Goal: Task Accomplishment & Management: Complete application form

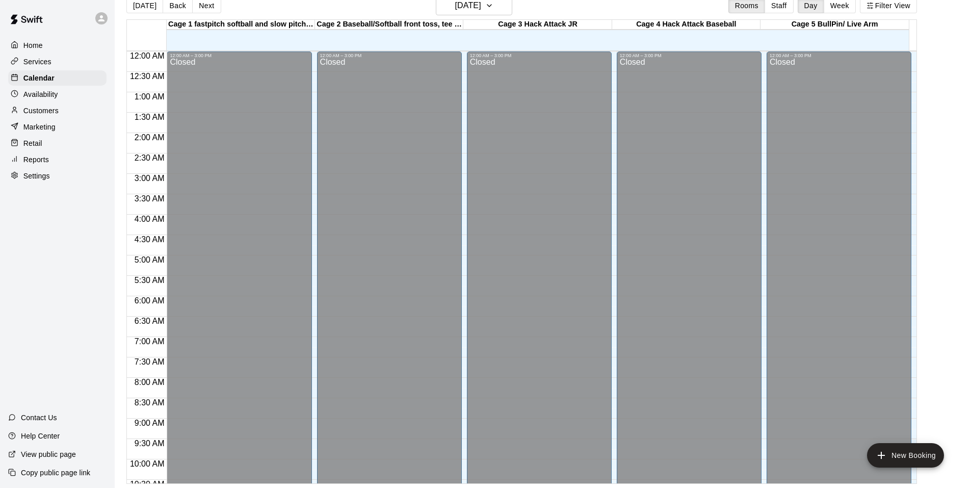
scroll to position [446, 0]
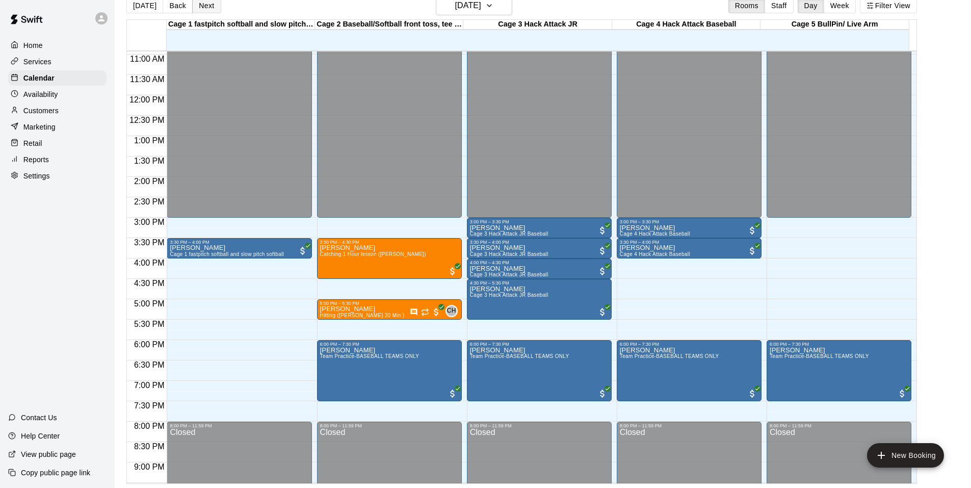
click at [205, 7] on button "Next" at bounding box center [206, 5] width 29 height 15
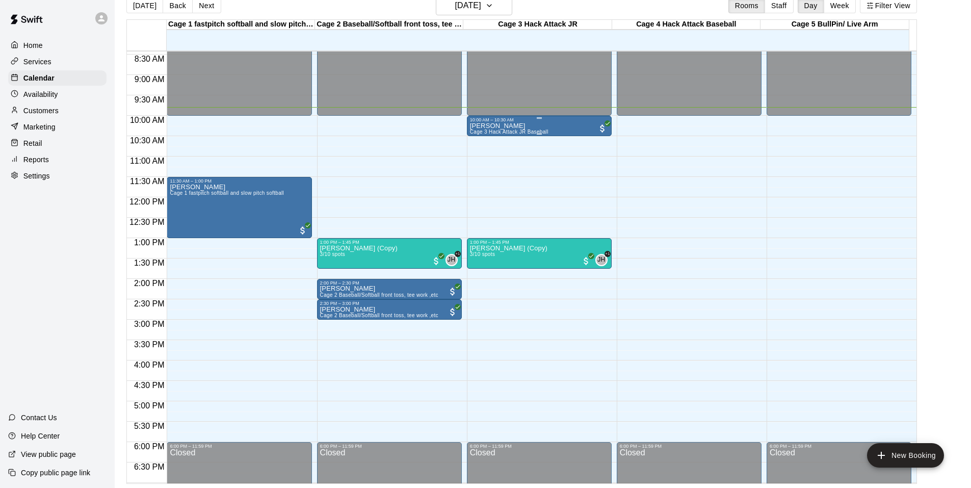
scroll to position [293, 0]
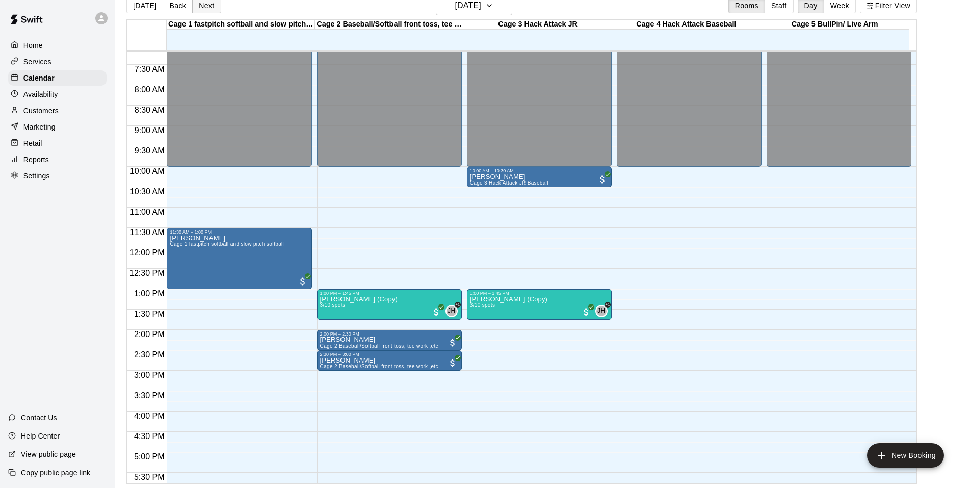
click at [207, 9] on button "Next" at bounding box center [206, 5] width 29 height 15
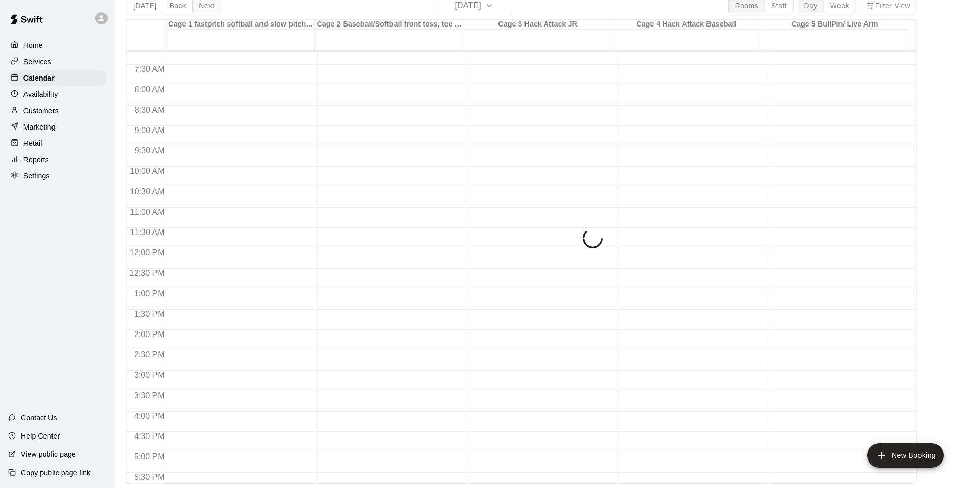
click at [207, 9] on div "[DATE] Back [DATE][DATE] Rooms Staff Day Week Filter View Cage 1 fastpitch soft…" at bounding box center [521, 240] width 791 height 488
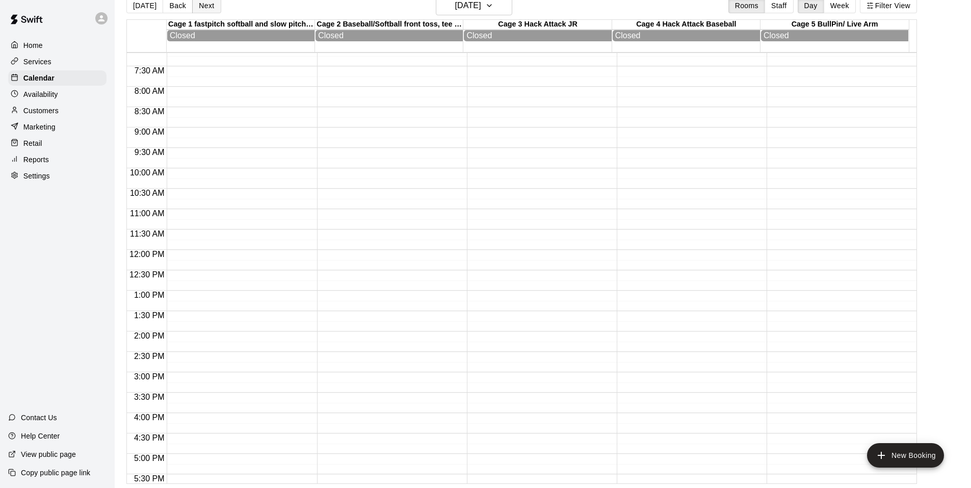
click at [207, 9] on button "Next" at bounding box center [206, 5] width 29 height 15
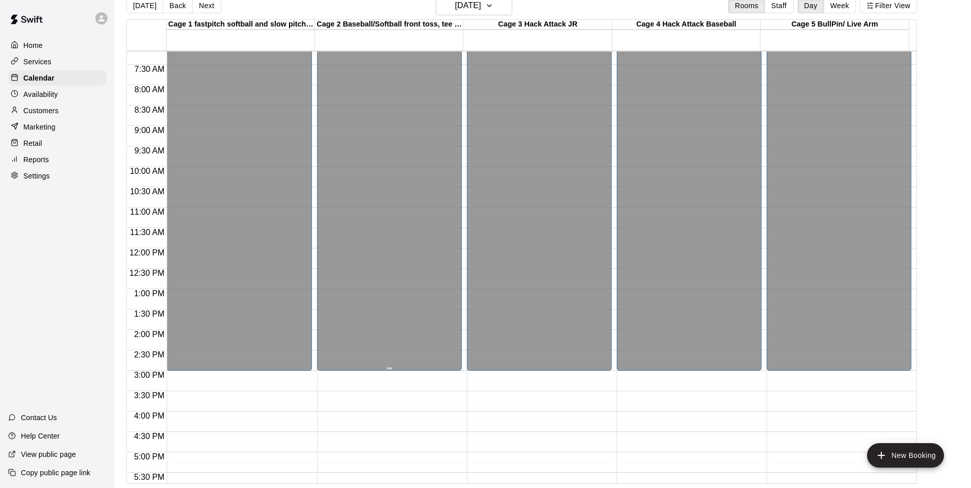
scroll to position [547, 0]
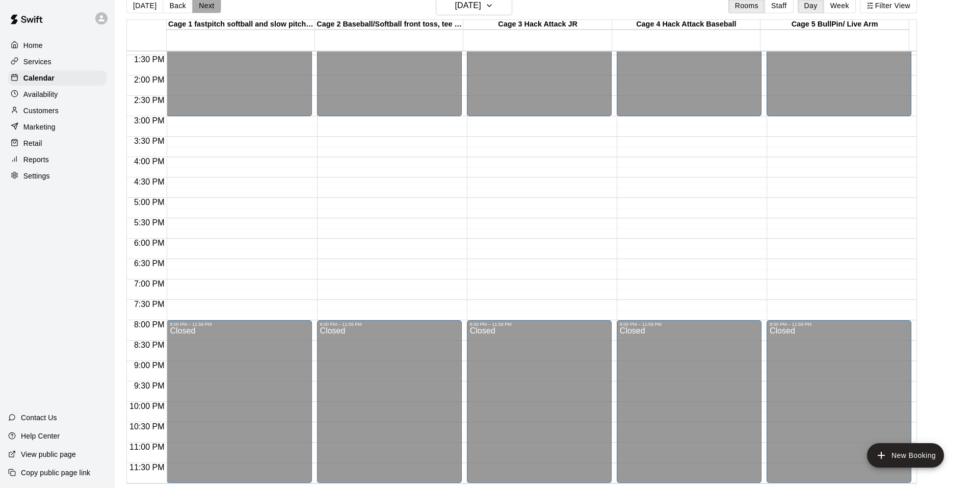
click at [207, 4] on button "Next" at bounding box center [206, 5] width 29 height 15
click at [199, 7] on button "Next" at bounding box center [206, 5] width 29 height 15
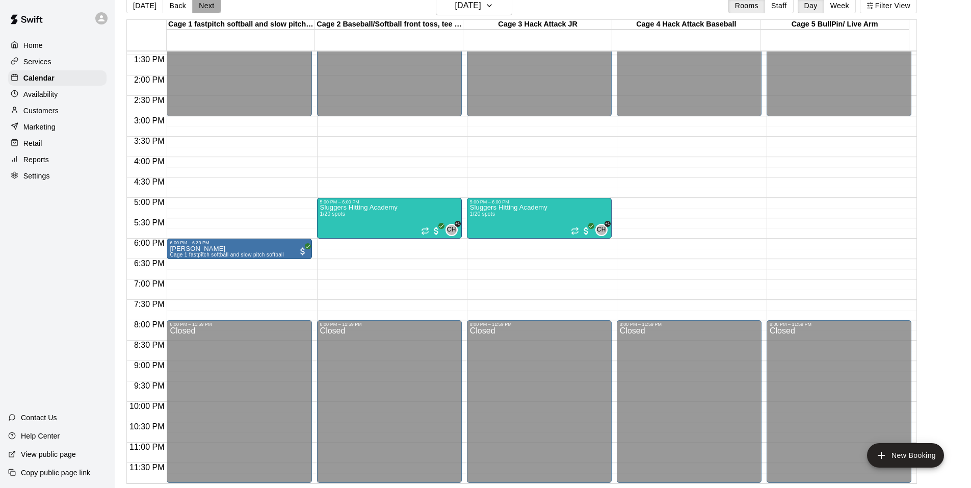
click at [199, 7] on button "Next" at bounding box center [206, 5] width 29 height 15
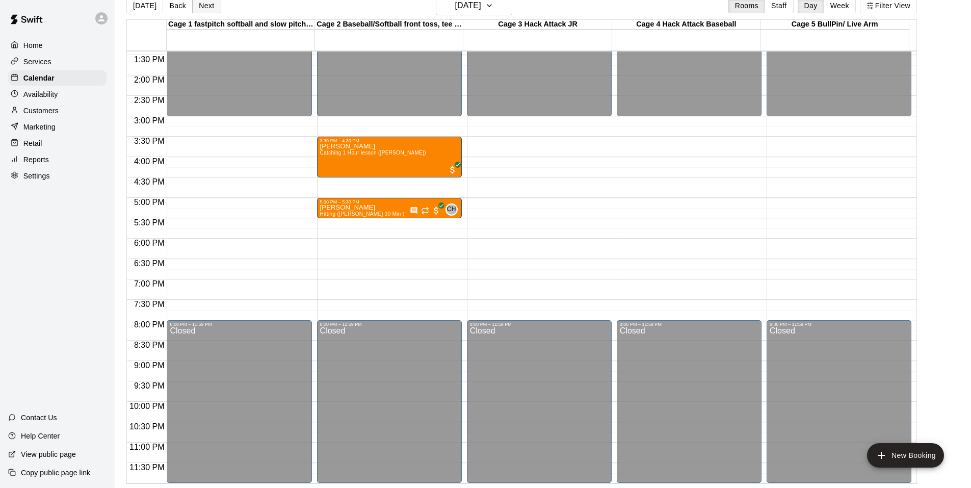
click at [199, 7] on button "Next" at bounding box center [206, 5] width 29 height 15
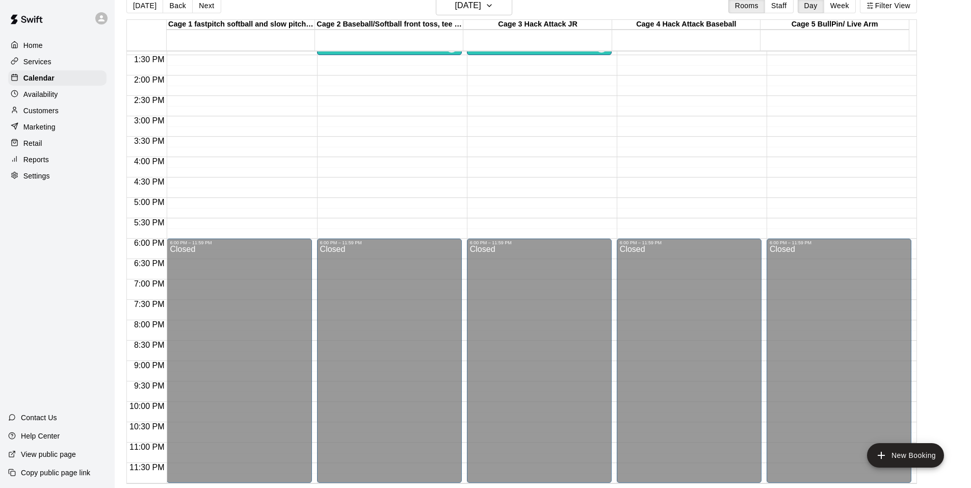
scroll to position [344, 0]
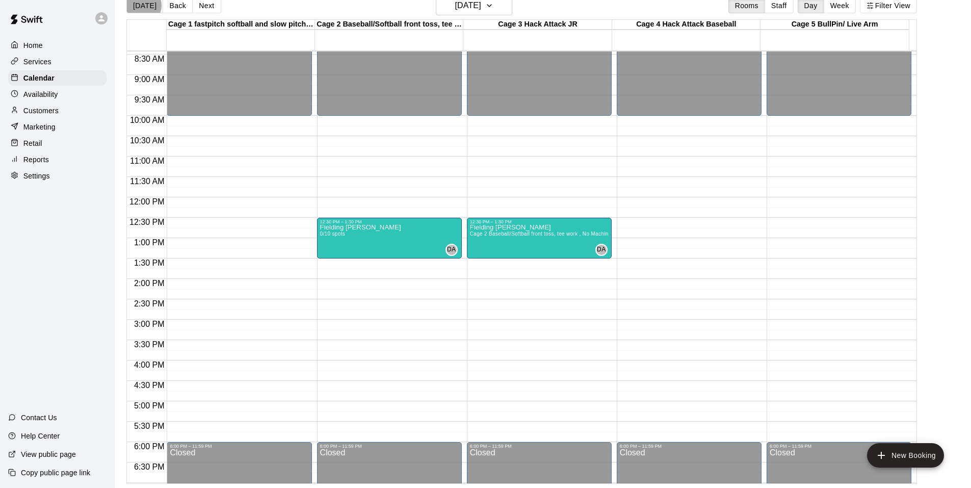
click at [142, 6] on button "[DATE]" at bounding box center [144, 5] width 37 height 15
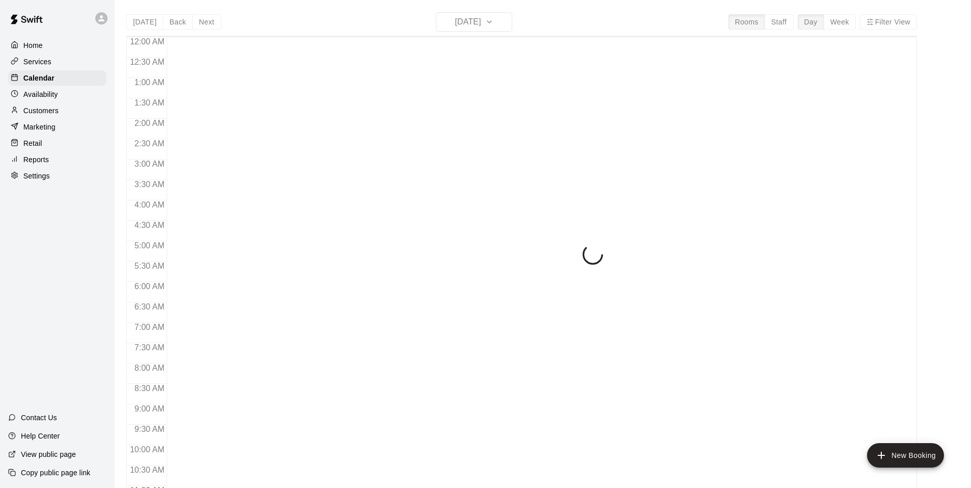
scroll to position [412, 0]
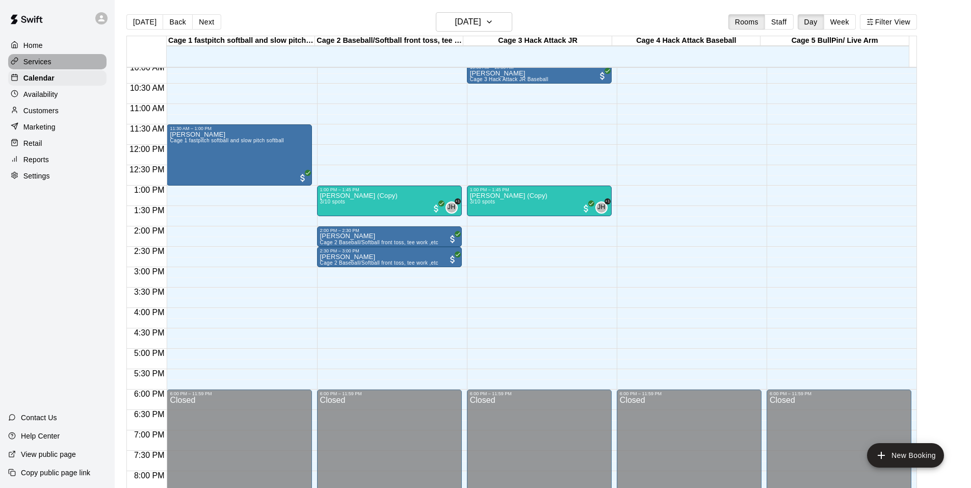
click at [42, 59] on p "Services" at bounding box center [37, 62] width 28 height 10
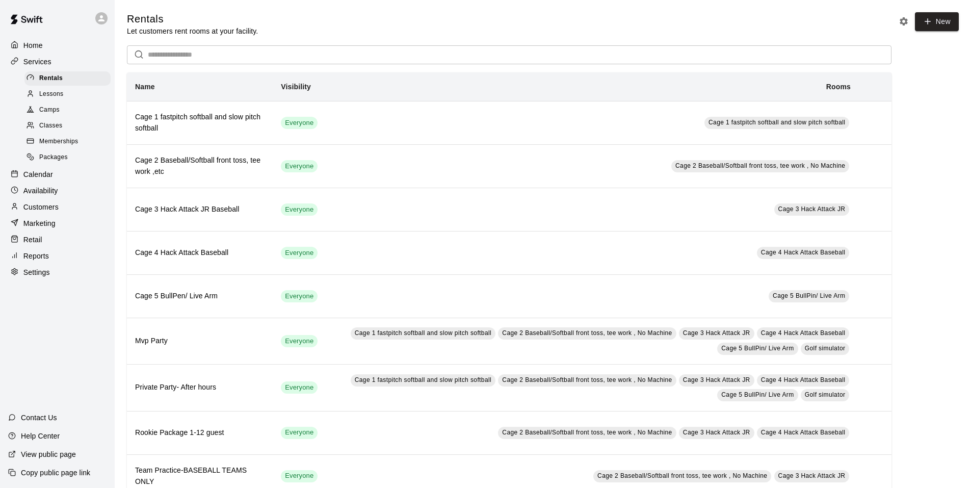
click at [65, 133] on div "Classes" at bounding box center [67, 126] width 86 height 14
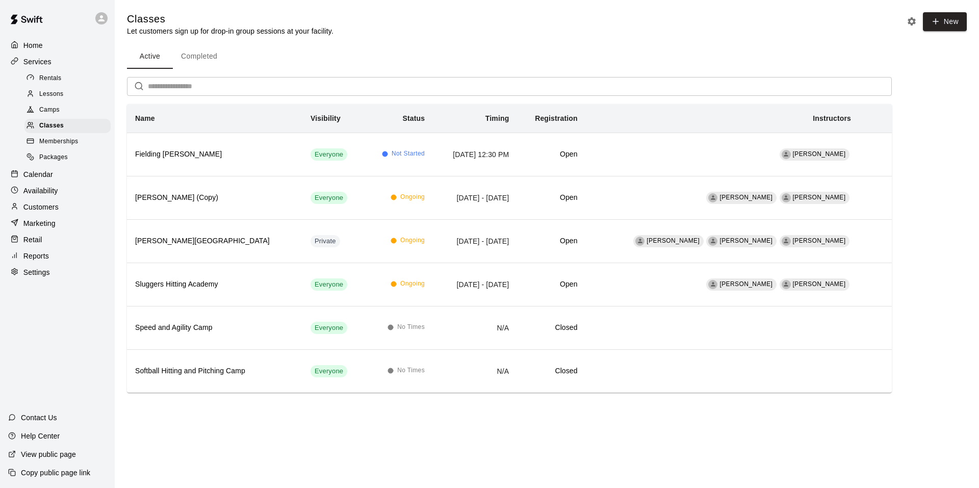
click at [40, 228] on p "Marketing" at bounding box center [39, 223] width 32 height 10
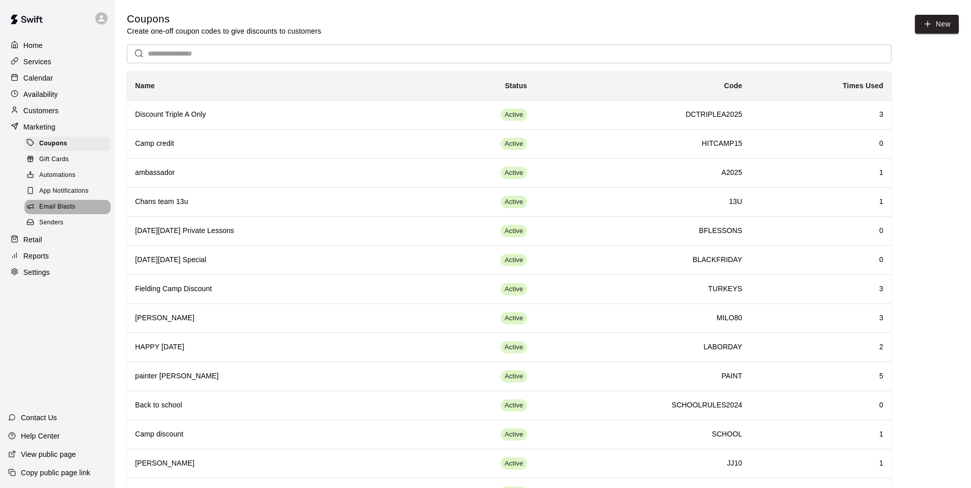
click at [58, 212] on span "Email Blasts" at bounding box center [57, 207] width 36 height 10
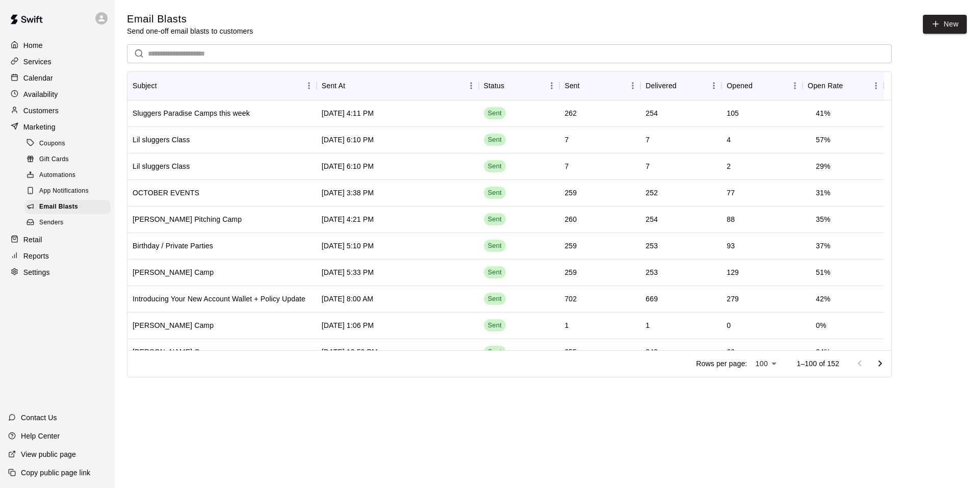
click at [34, 75] on p "Calendar" at bounding box center [38, 78] width 30 height 10
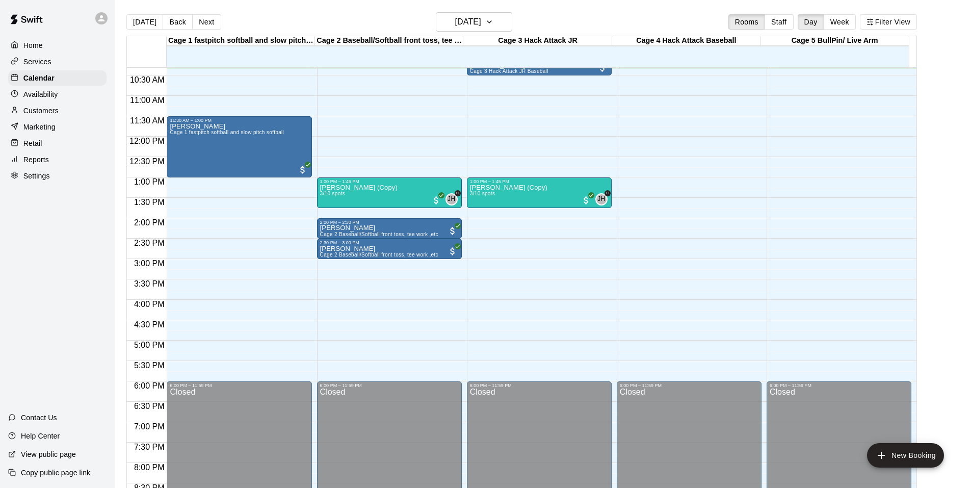
scroll to position [319, 0]
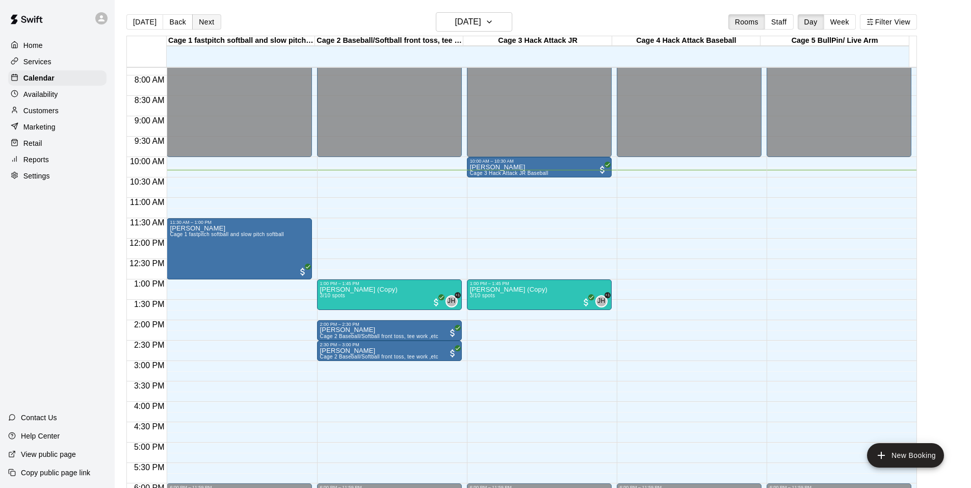
click at [206, 18] on button "Next" at bounding box center [206, 21] width 29 height 15
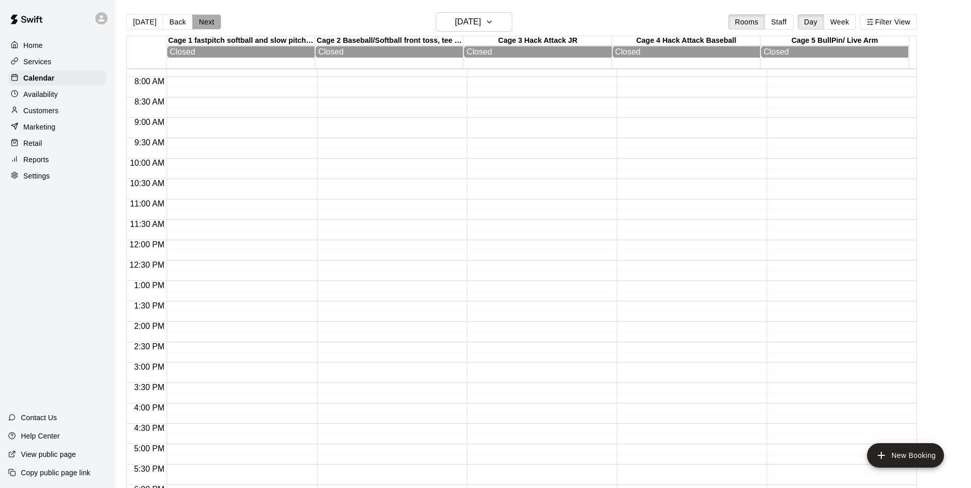
click at [206, 18] on button "Next" at bounding box center [206, 21] width 29 height 15
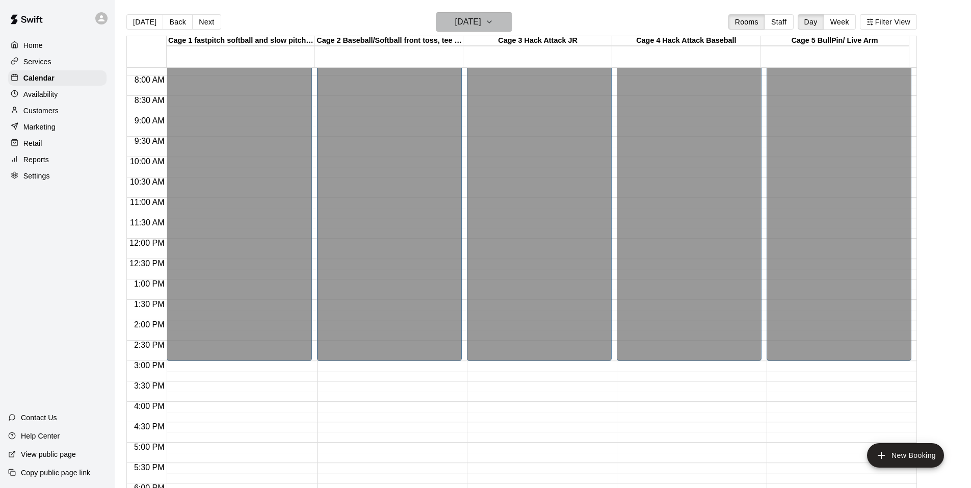
click at [497, 24] on button "[DATE]" at bounding box center [474, 21] width 76 height 19
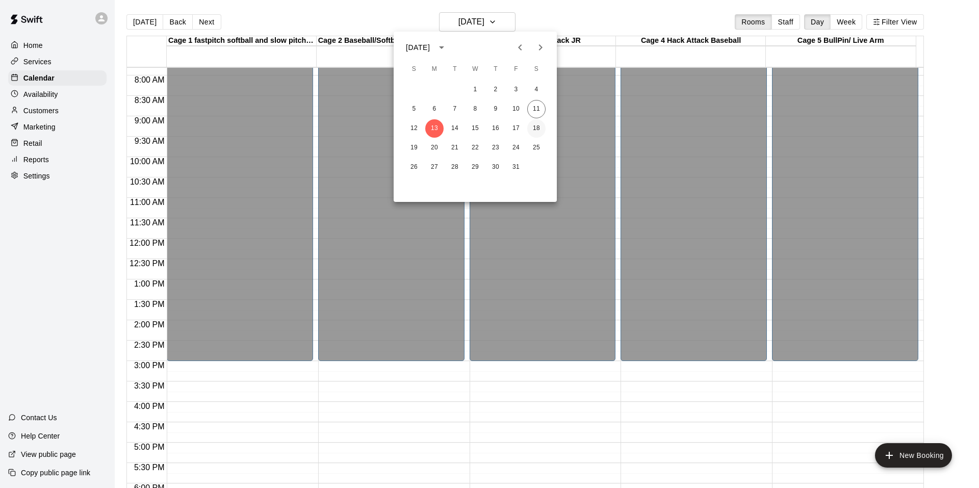
click at [538, 127] on button "18" at bounding box center [536, 128] width 18 height 18
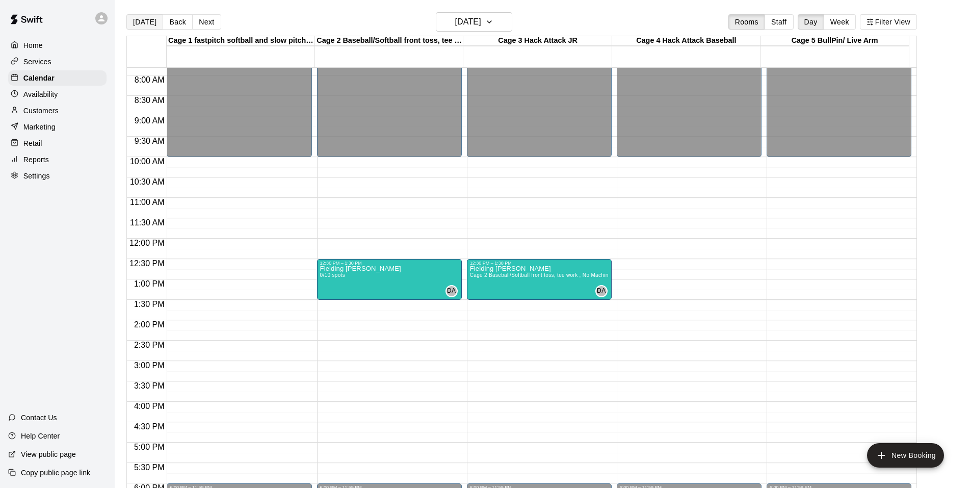
click at [144, 19] on button "[DATE]" at bounding box center [144, 21] width 37 height 15
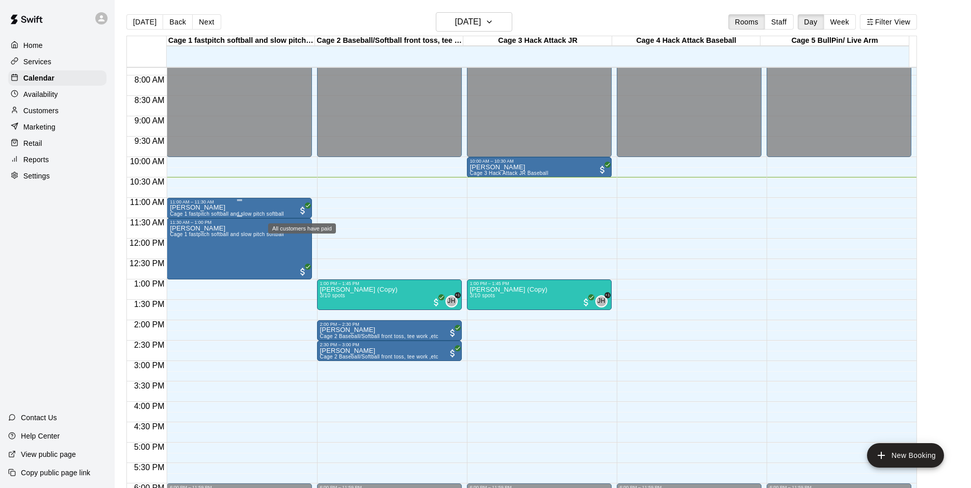
click at [302, 207] on span "All customers have paid" at bounding box center [303, 210] width 10 height 10
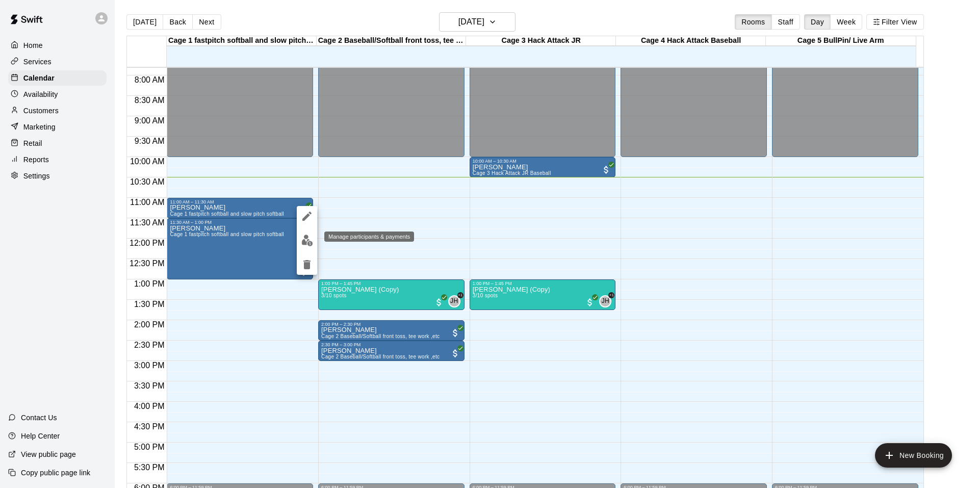
click at [303, 236] on img "edit" at bounding box center [307, 240] width 12 height 12
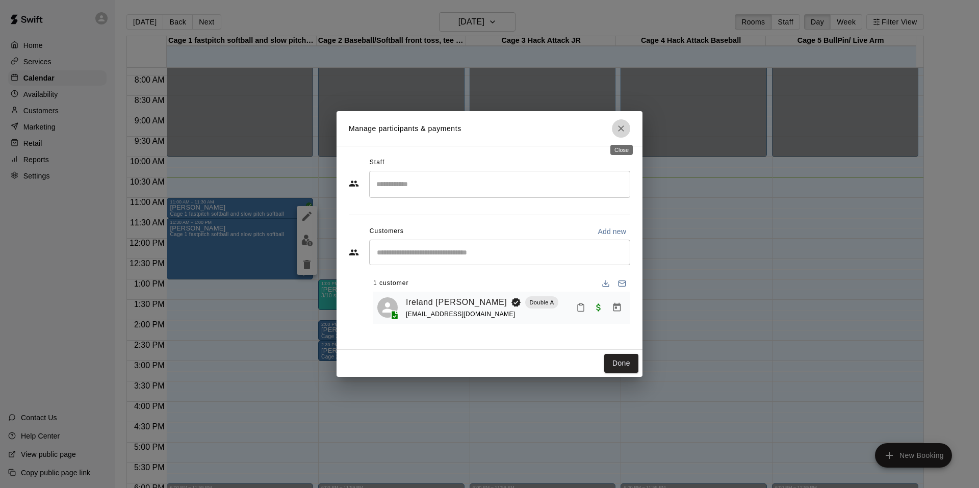
click at [619, 125] on icon "Close" at bounding box center [621, 128] width 10 height 10
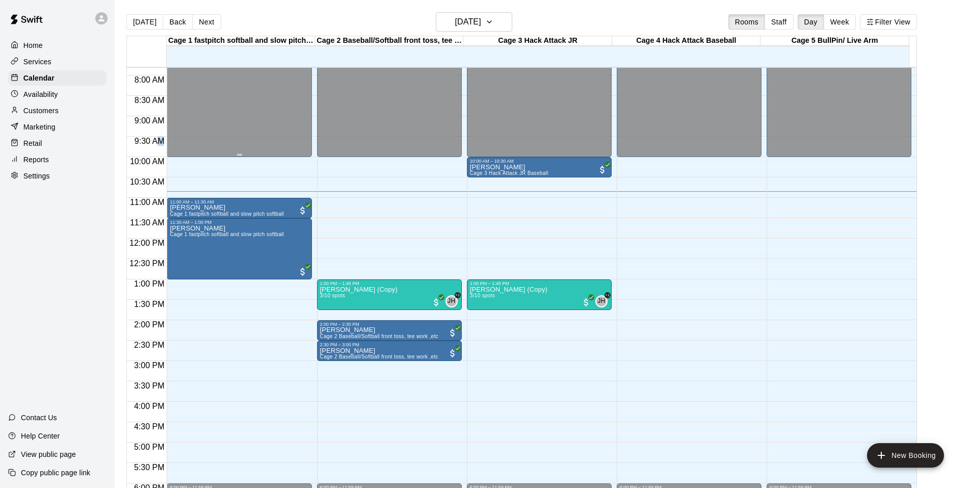
drag, startPoint x: 158, startPoint y: 138, endPoint x: 281, endPoint y: 123, distance: 124.3
click at [168, 146] on div "12:00 AM 12:30 AM 1:00 AM 1:30 AM 2:00 AM 2:30 AM 3:00 AM 3:30 AM 4:00 AM 4:30 …" at bounding box center [522, 283] width 790 height 433
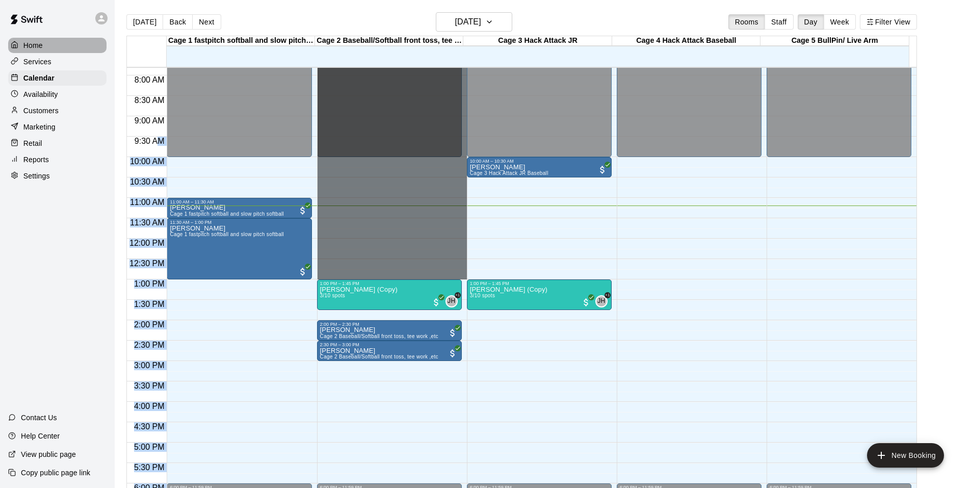
click at [64, 48] on div "Home" at bounding box center [57, 45] width 98 height 15
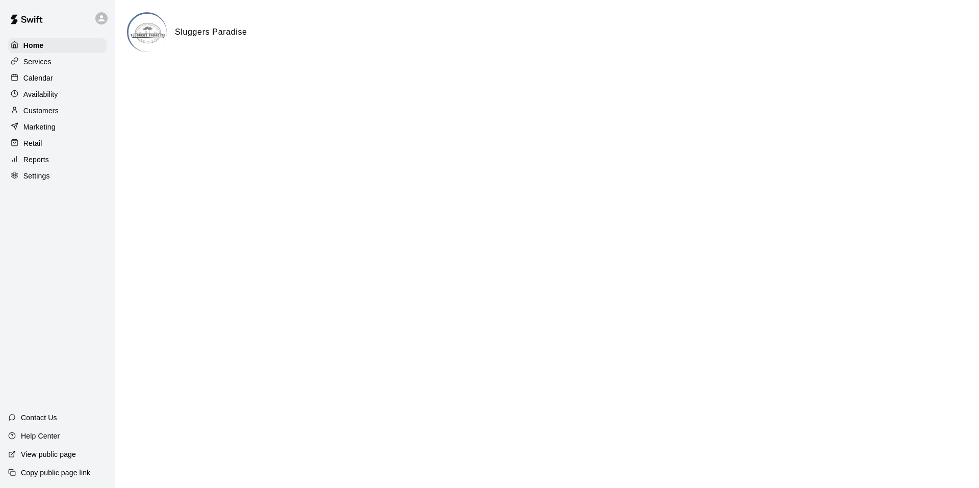
click at [44, 76] on p "Calendar" at bounding box center [38, 78] width 30 height 10
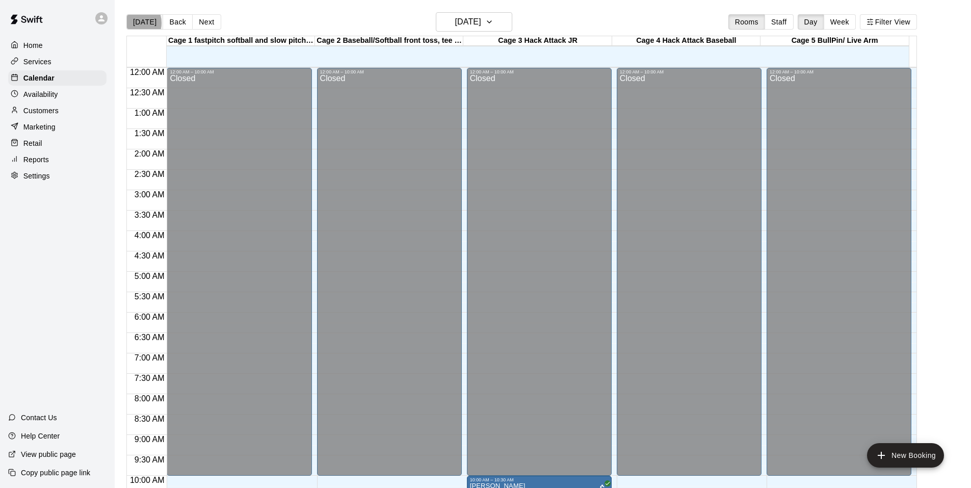
click at [134, 23] on button "[DATE]" at bounding box center [144, 21] width 37 height 15
click at [141, 22] on button "[DATE]" at bounding box center [144, 21] width 37 height 15
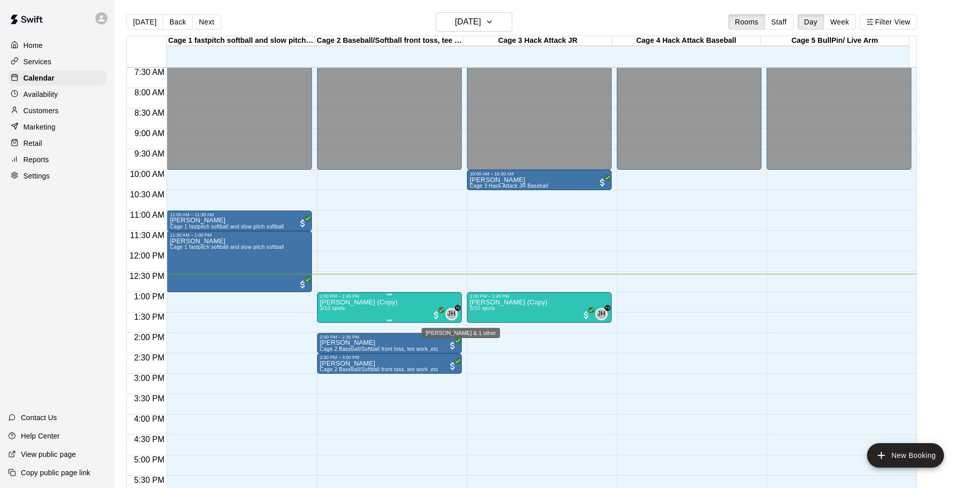
click at [449, 308] on div "JH" at bounding box center [452, 314] width 12 height 12
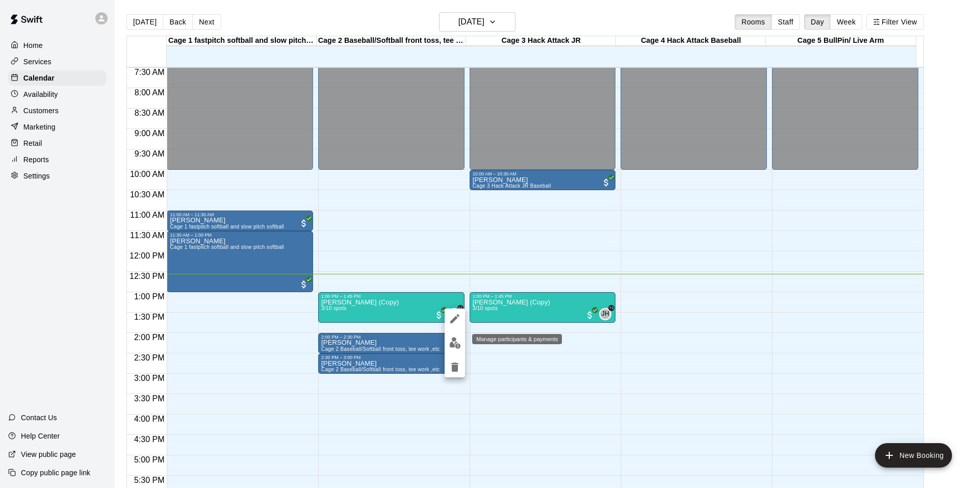
click at [456, 344] on img "edit" at bounding box center [455, 343] width 12 height 12
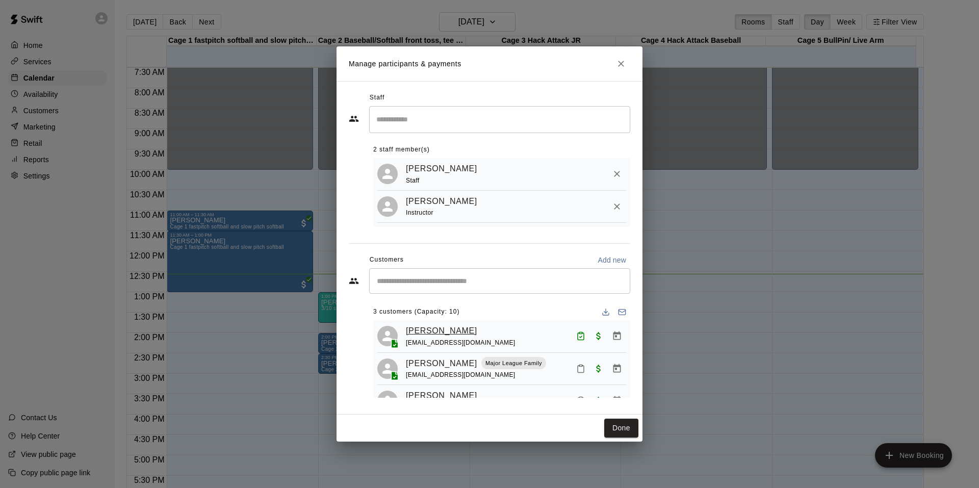
click at [429, 332] on link "Armando Moreno" at bounding box center [441, 330] width 71 height 13
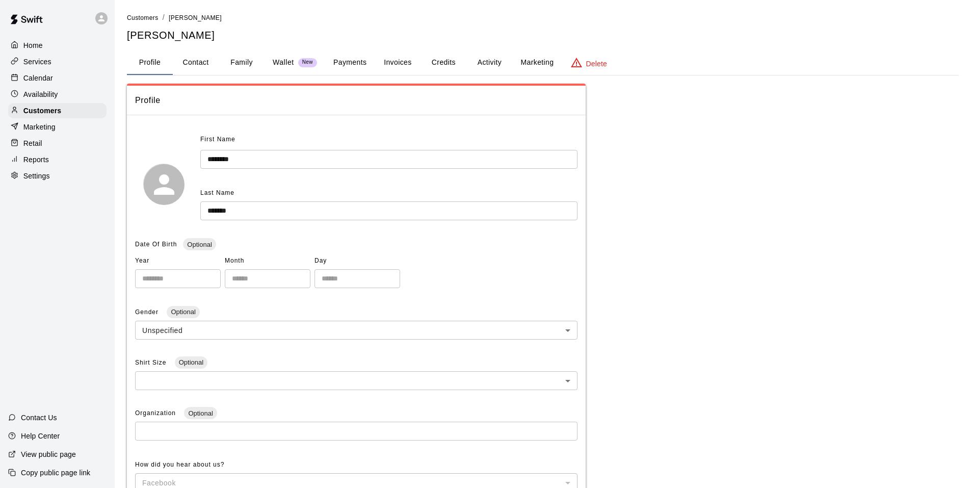
click at [242, 64] on button "Family" at bounding box center [242, 62] width 46 height 24
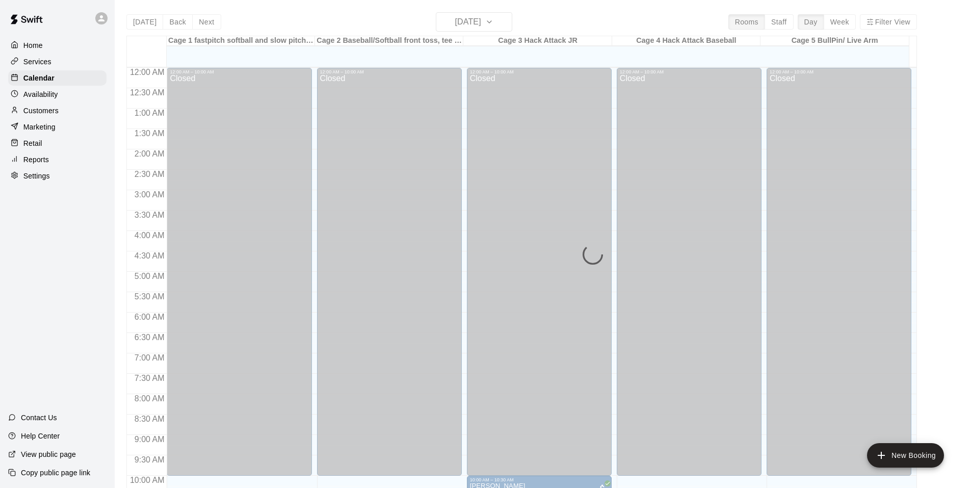
scroll to position [513, 0]
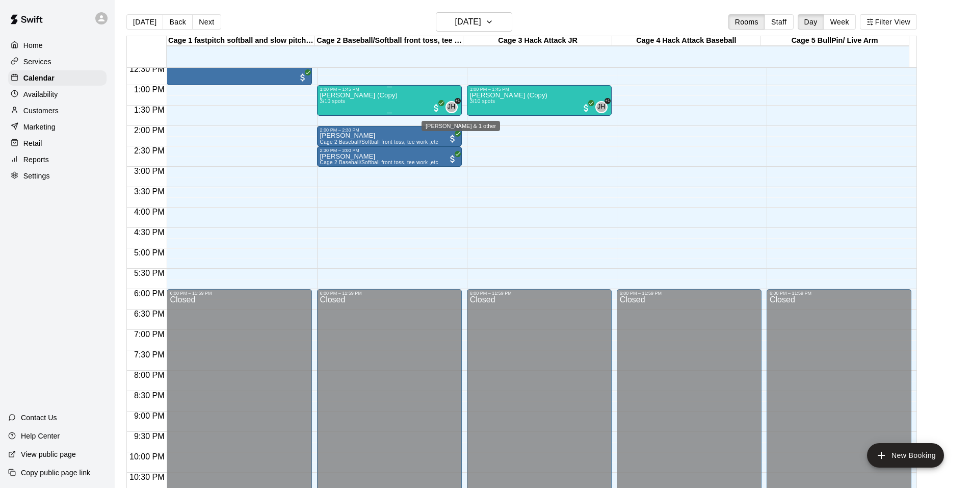
click at [451, 107] on span "JH" at bounding box center [452, 107] width 8 height 10
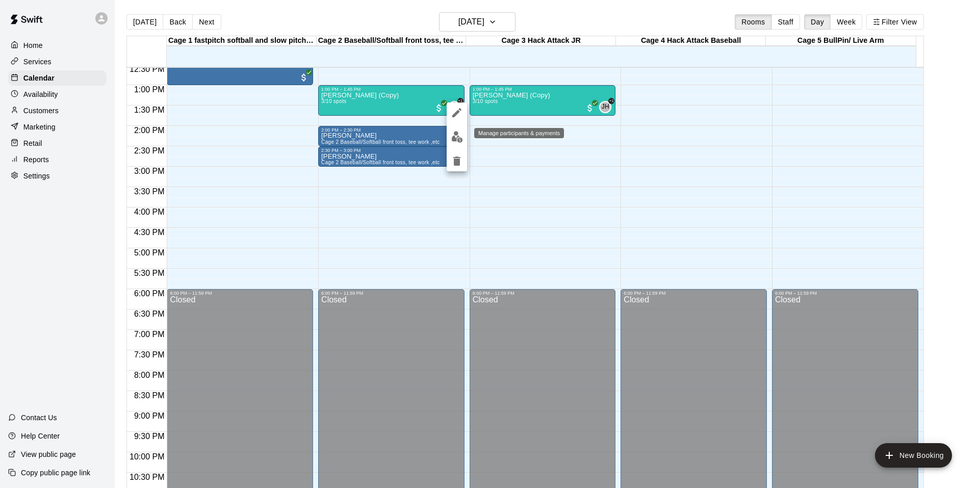
click at [456, 137] on img "edit" at bounding box center [457, 137] width 12 height 12
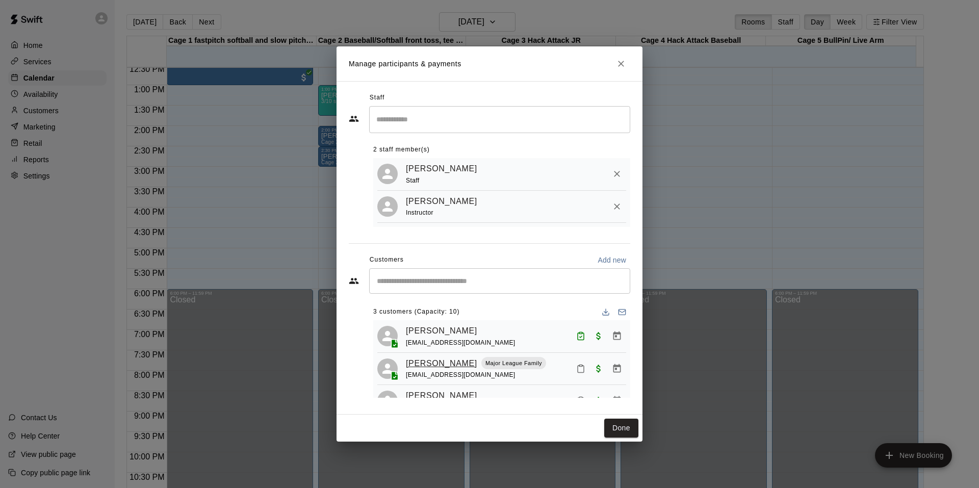
click at [449, 366] on link "Ethan thompson" at bounding box center [441, 363] width 71 height 13
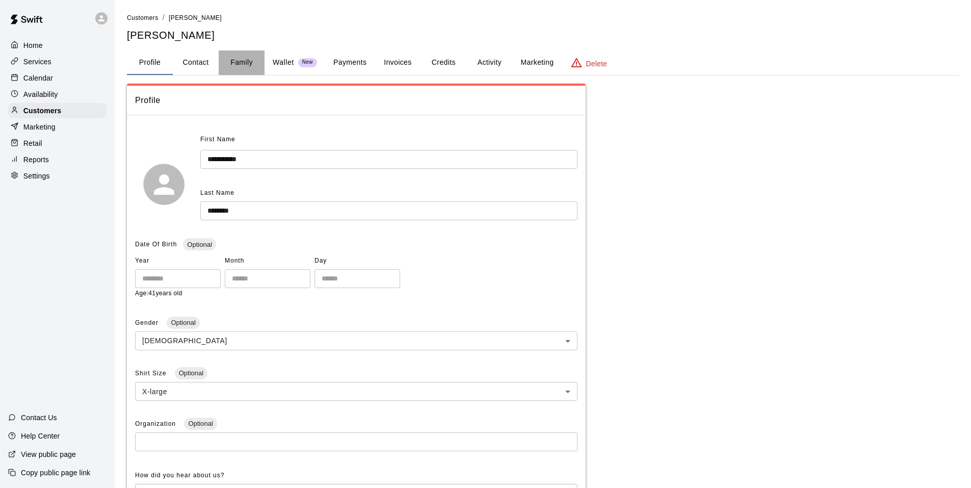
click at [239, 58] on button "Family" at bounding box center [242, 62] width 46 height 24
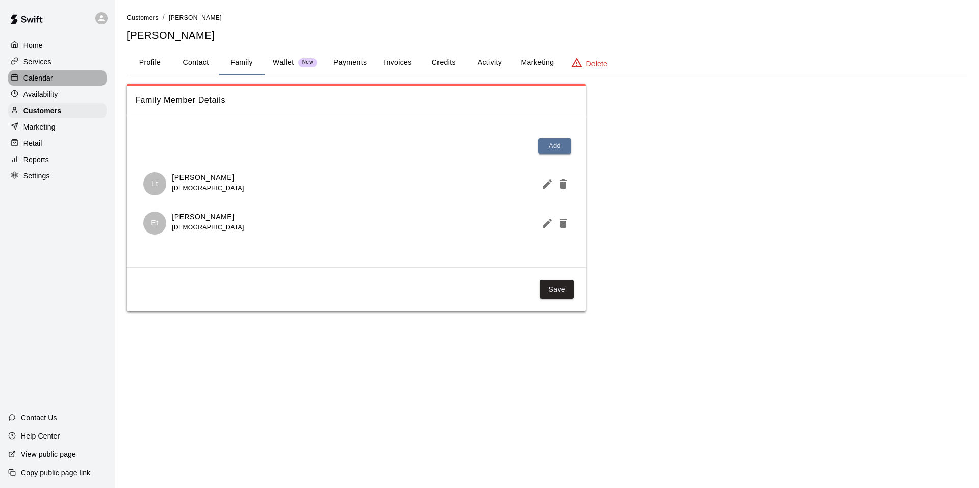
click at [54, 80] on div "Calendar" at bounding box center [57, 77] width 98 height 15
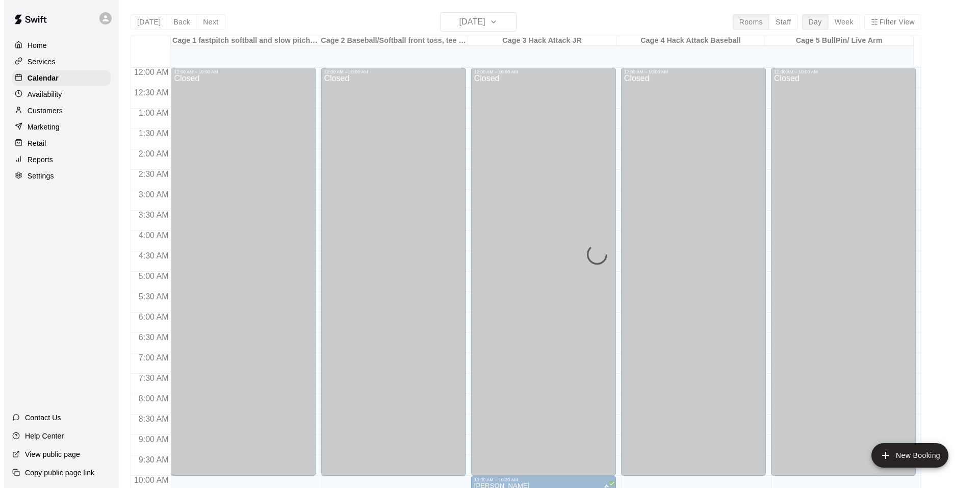
scroll to position [513, 0]
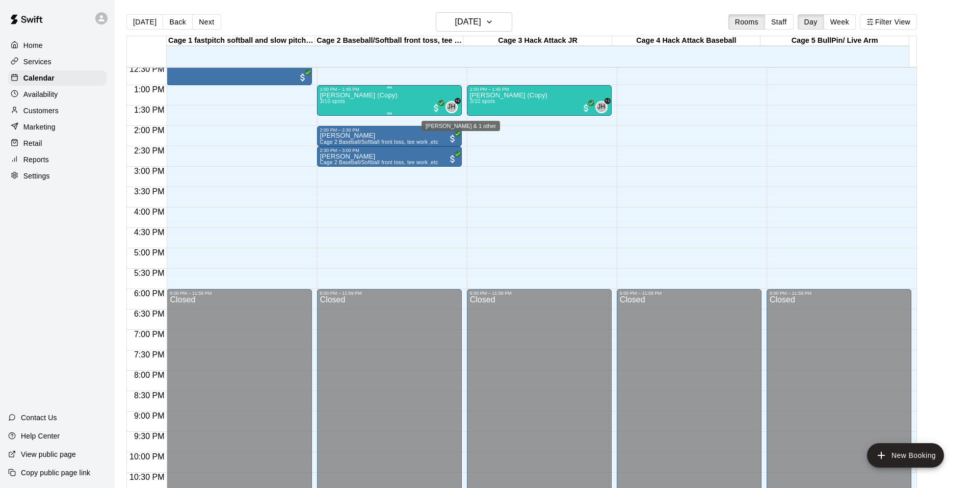
click at [448, 104] on span "JH" at bounding box center [452, 107] width 8 height 10
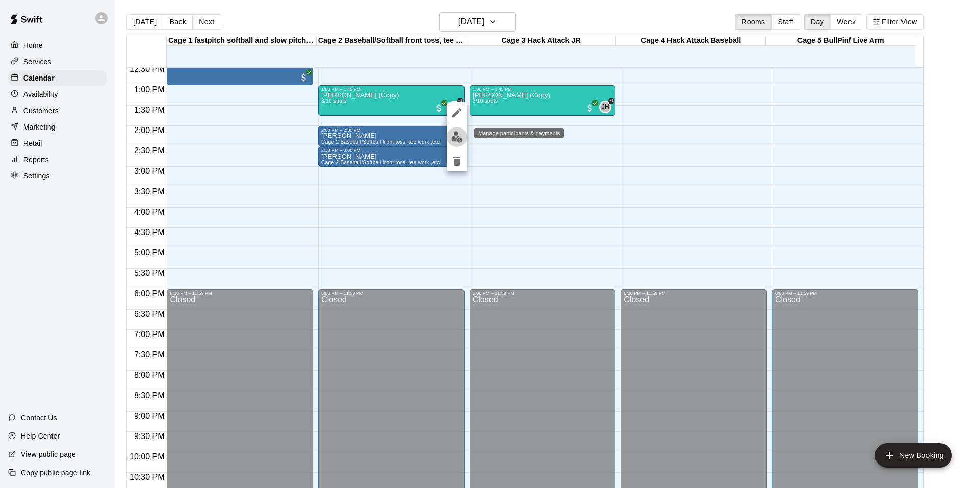
click at [455, 137] on img "edit" at bounding box center [457, 137] width 12 height 12
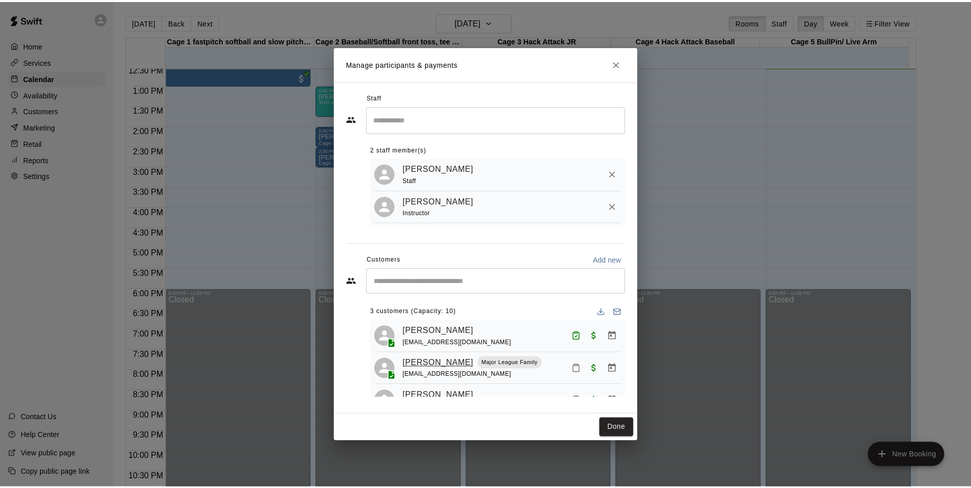
scroll to position [27, 0]
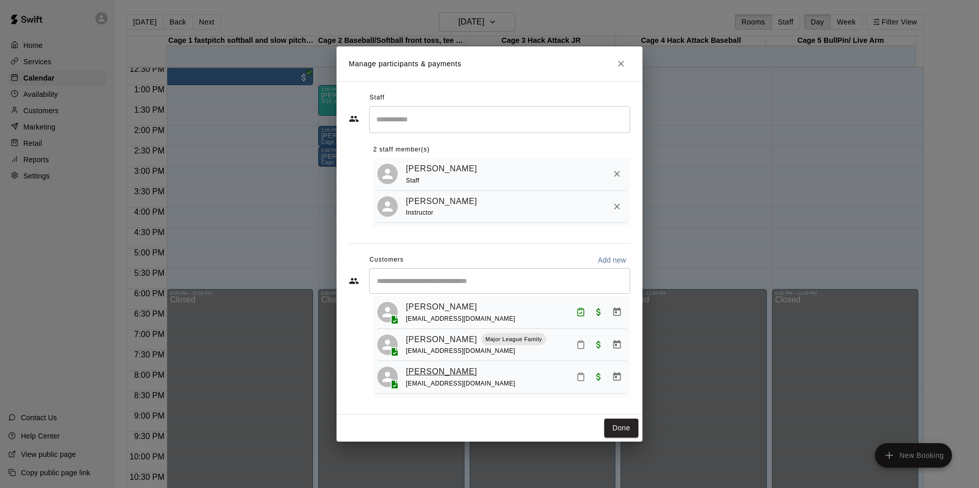
click at [426, 372] on link "Pat Shortall" at bounding box center [441, 371] width 71 height 13
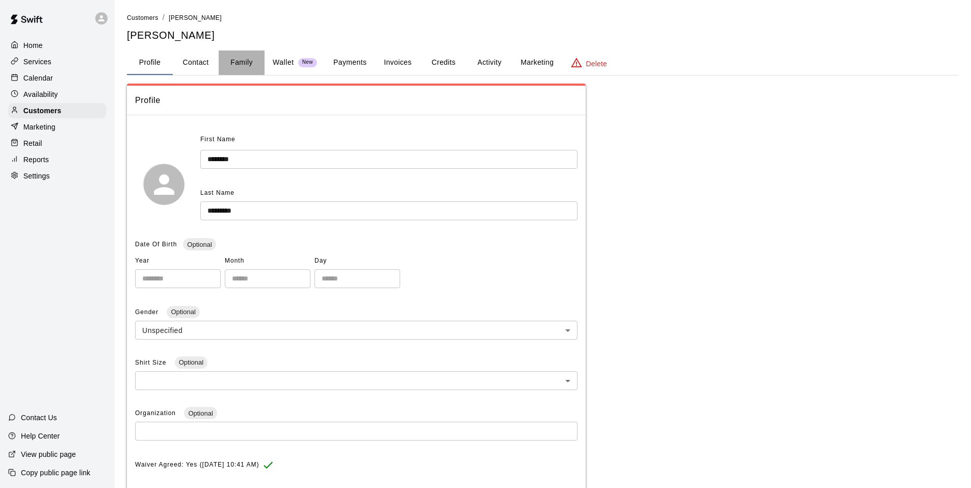
click at [245, 65] on button "Family" at bounding box center [242, 62] width 46 height 24
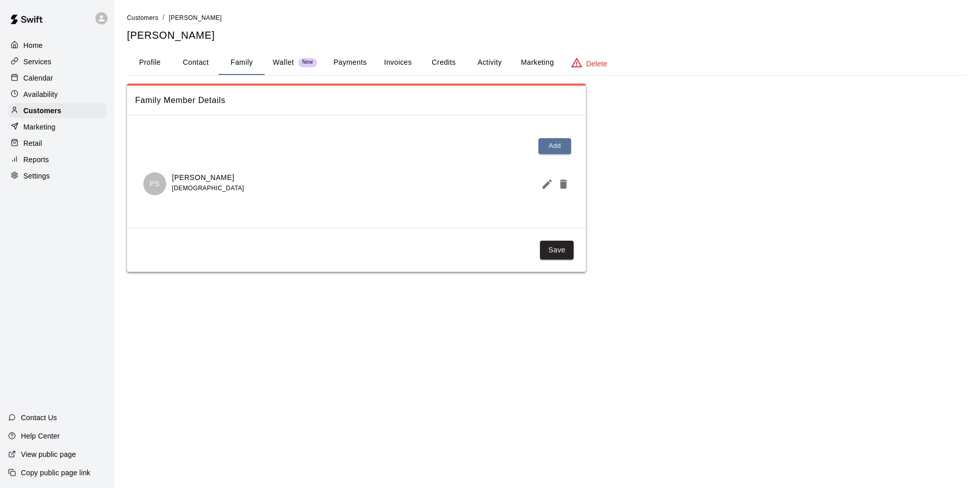
click at [28, 81] on p "Calendar" at bounding box center [38, 78] width 30 height 10
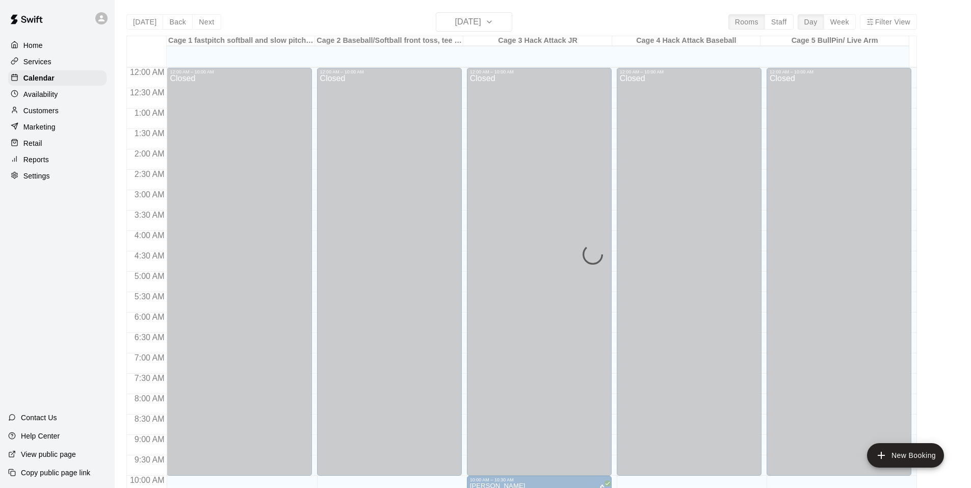
scroll to position [513, 0]
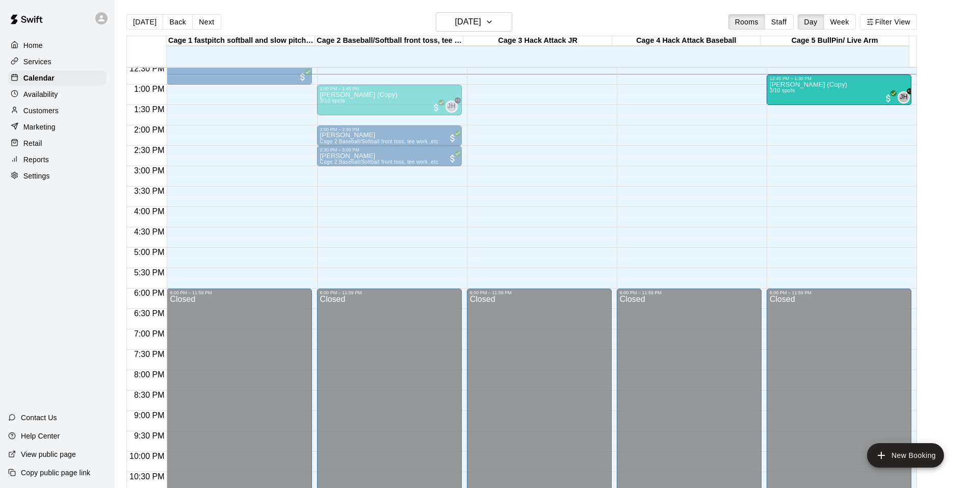
drag, startPoint x: 534, startPoint y: 94, endPoint x: 767, endPoint y: 92, distance: 232.5
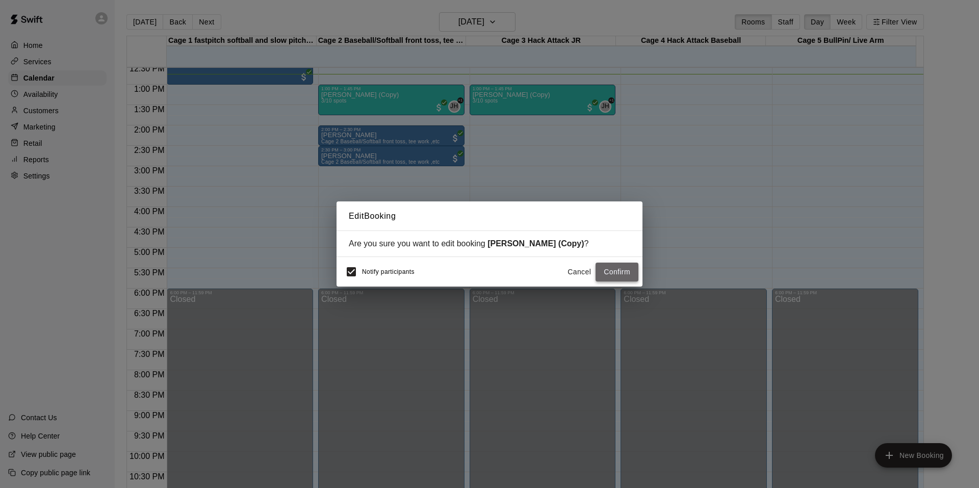
click at [609, 272] on button "Confirm" at bounding box center [616, 272] width 43 height 19
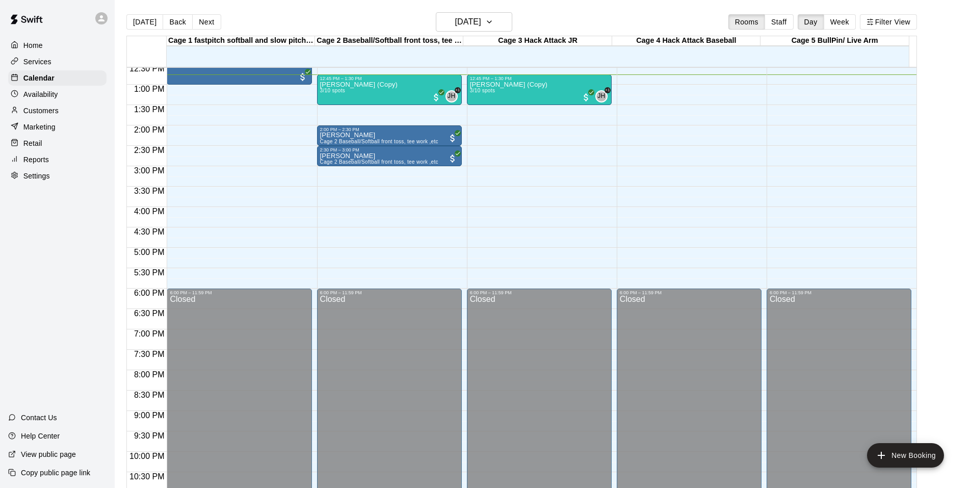
scroll to position [462, 0]
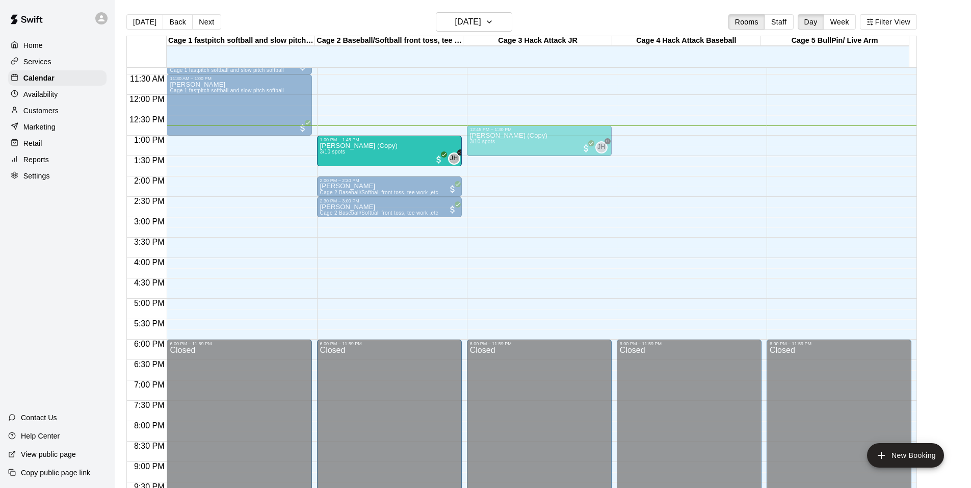
drag, startPoint x: 404, startPoint y: 142, endPoint x: 404, endPoint y: 154, distance: 12.2
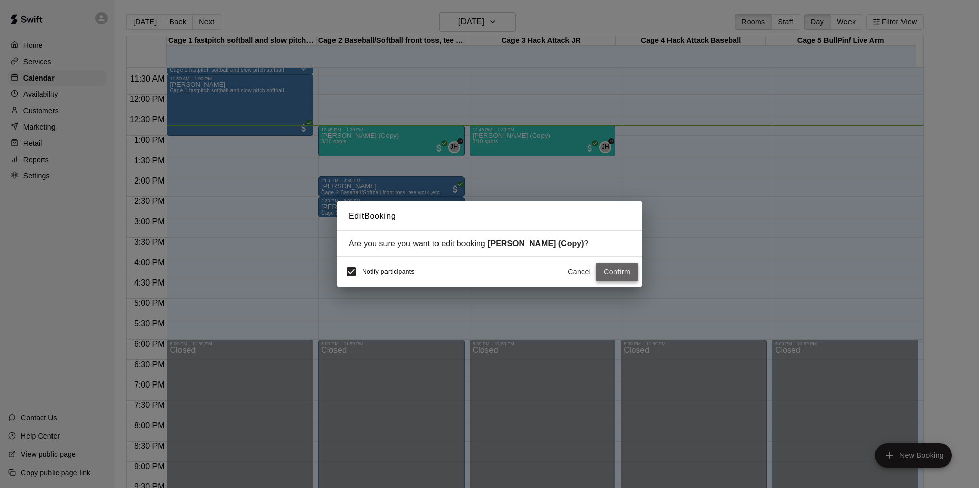
click at [610, 273] on button "Confirm" at bounding box center [616, 272] width 43 height 19
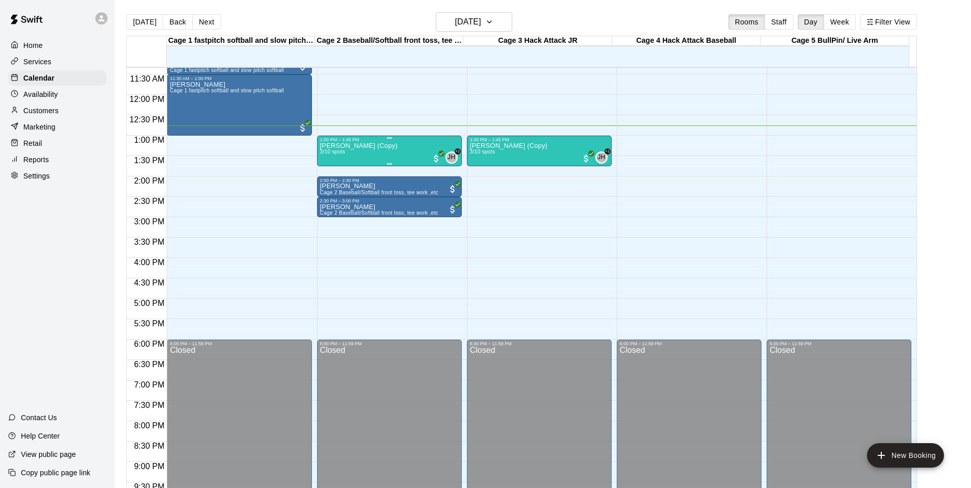
click at [445, 154] on div "JH +1" at bounding box center [444, 157] width 27 height 12
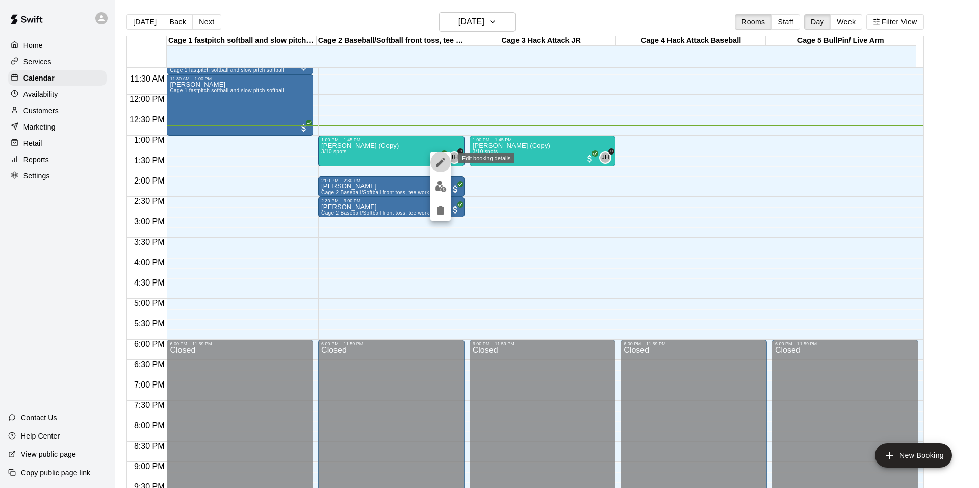
click at [441, 166] on icon "edit" at bounding box center [440, 162] width 12 height 12
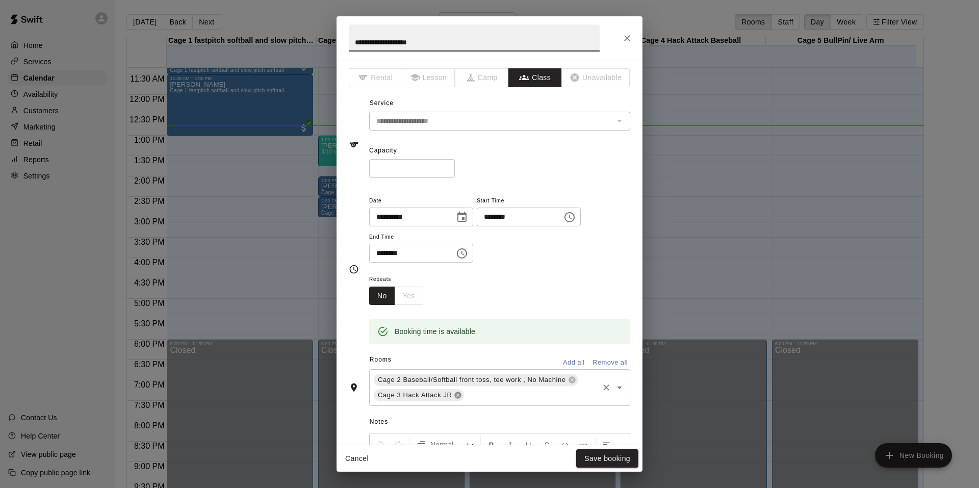
click at [460, 395] on icon at bounding box center [458, 395] width 7 height 7
click at [609, 461] on button "Save booking" at bounding box center [607, 458] width 62 height 19
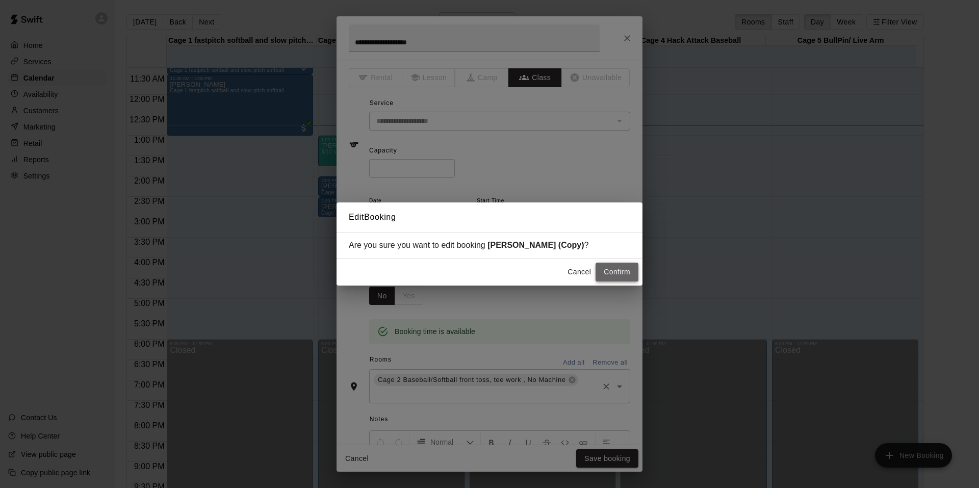
click at [606, 278] on button "Confirm" at bounding box center [616, 272] width 43 height 19
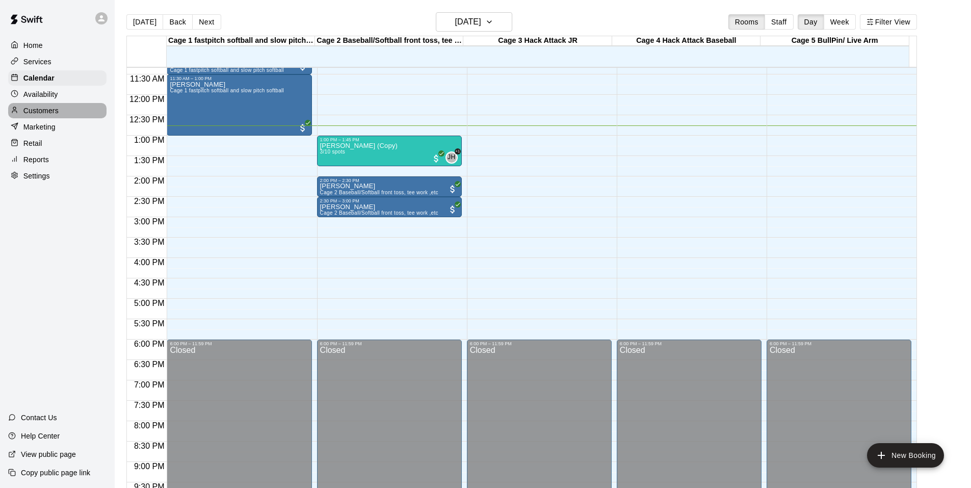
click at [35, 111] on p "Customers" at bounding box center [40, 111] width 35 height 10
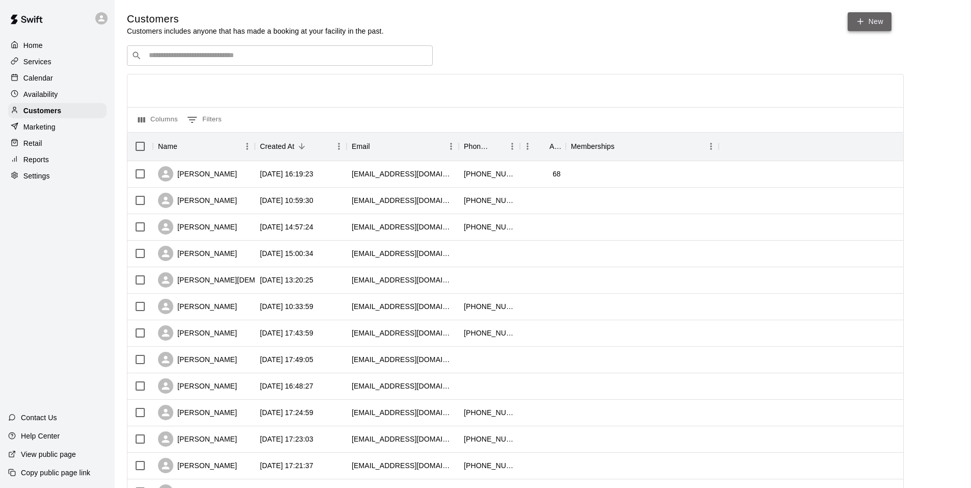
click at [868, 22] on link "New" at bounding box center [870, 21] width 44 height 19
select select "**"
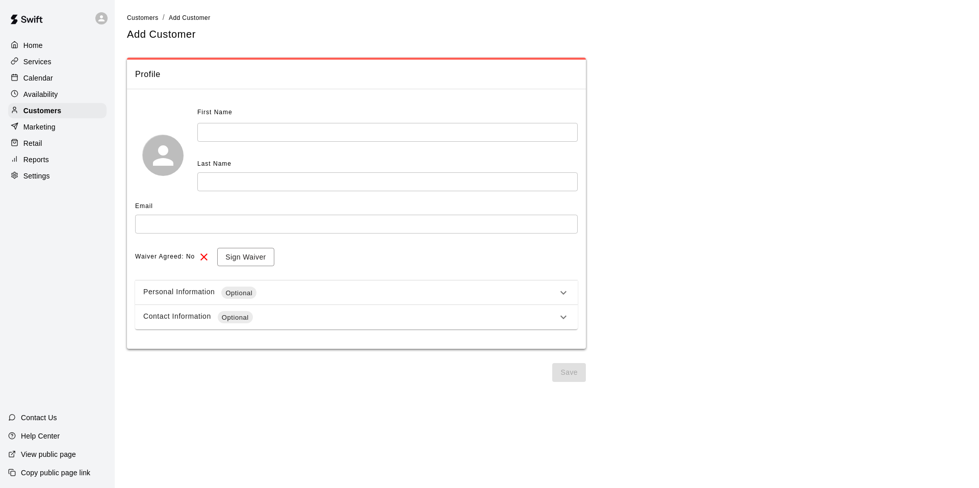
click at [212, 133] on input "text" at bounding box center [387, 132] width 380 height 19
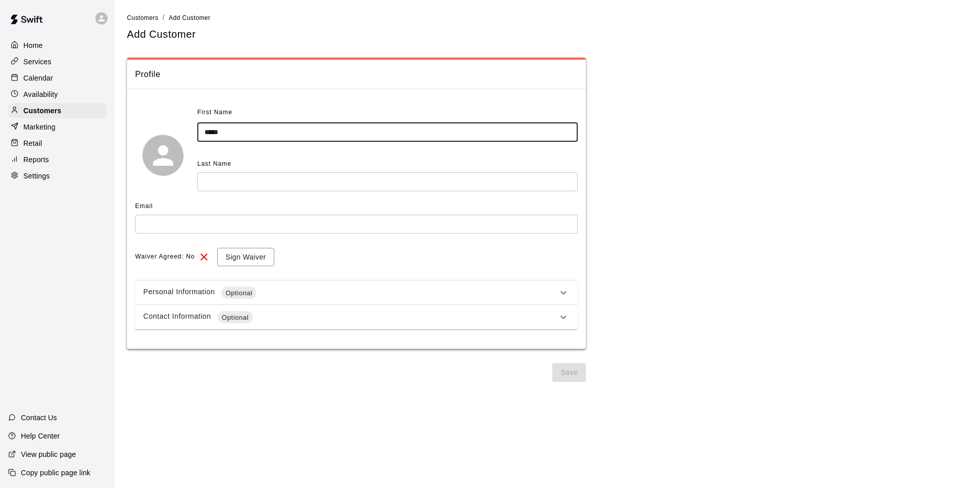
type input "*****"
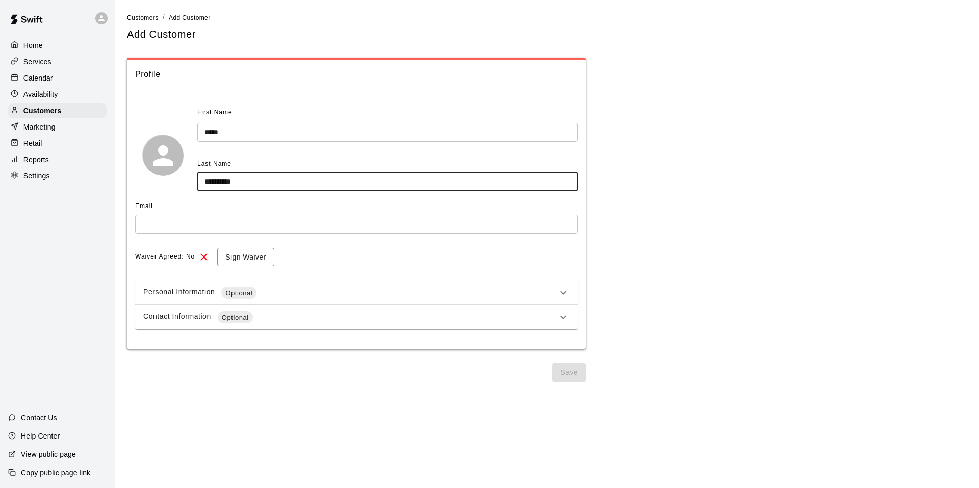
type input "**********"
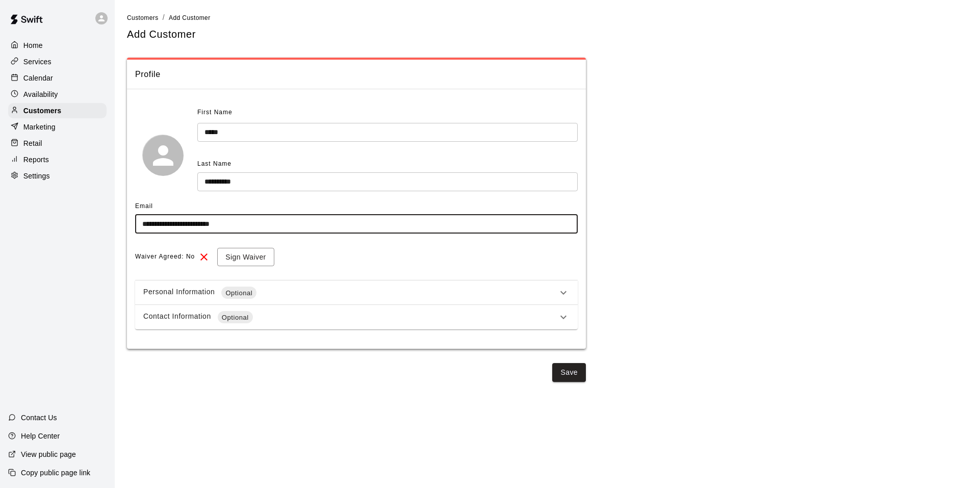
click at [146, 224] on input "**********" at bounding box center [356, 224] width 442 height 19
click at [144, 222] on input "**********" at bounding box center [356, 224] width 442 height 19
type input "**********"
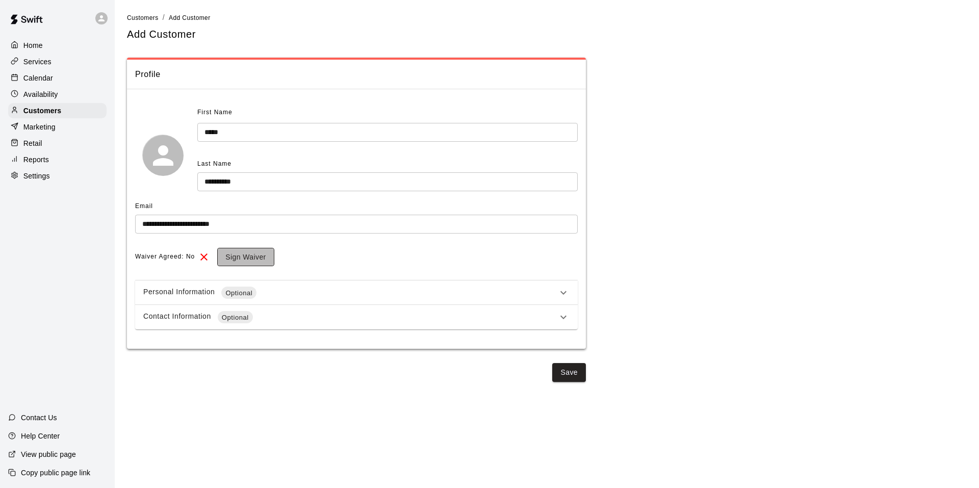
click at [262, 251] on button "Sign Waiver" at bounding box center [245, 257] width 57 height 19
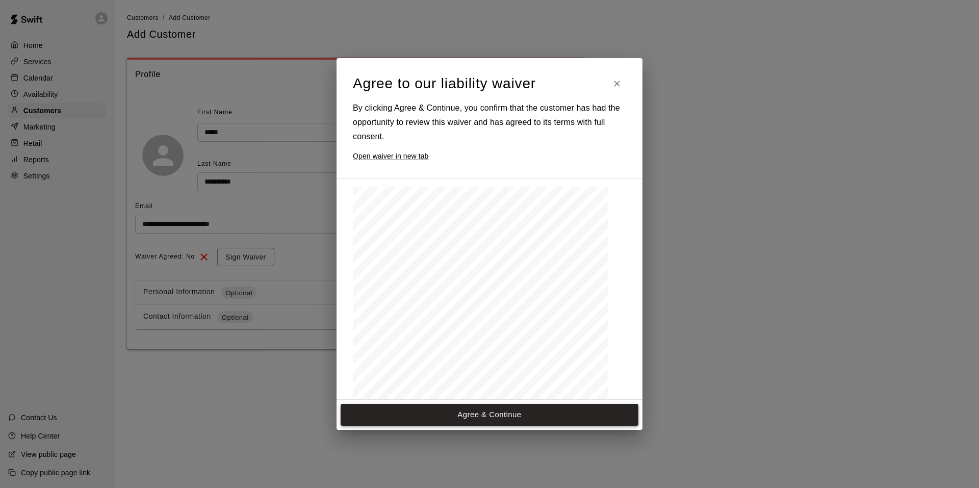
click at [546, 415] on button "Agree & Continue" at bounding box center [490, 414] width 298 height 21
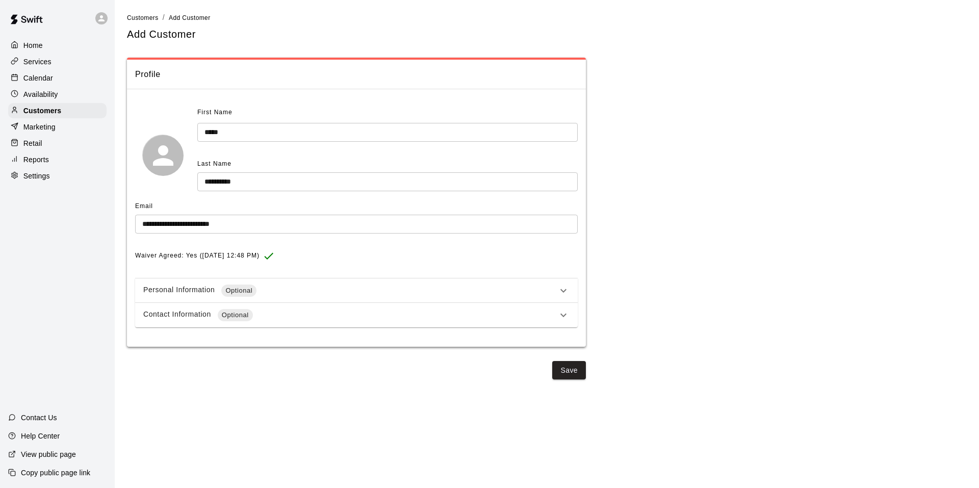
click at [264, 285] on div "Personal Information Optional" at bounding box center [350, 290] width 414 height 12
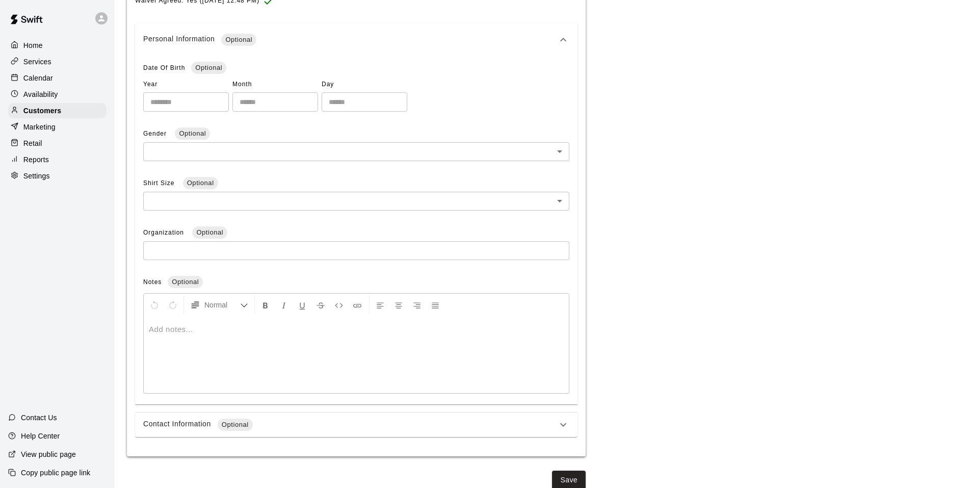
scroll to position [264, 0]
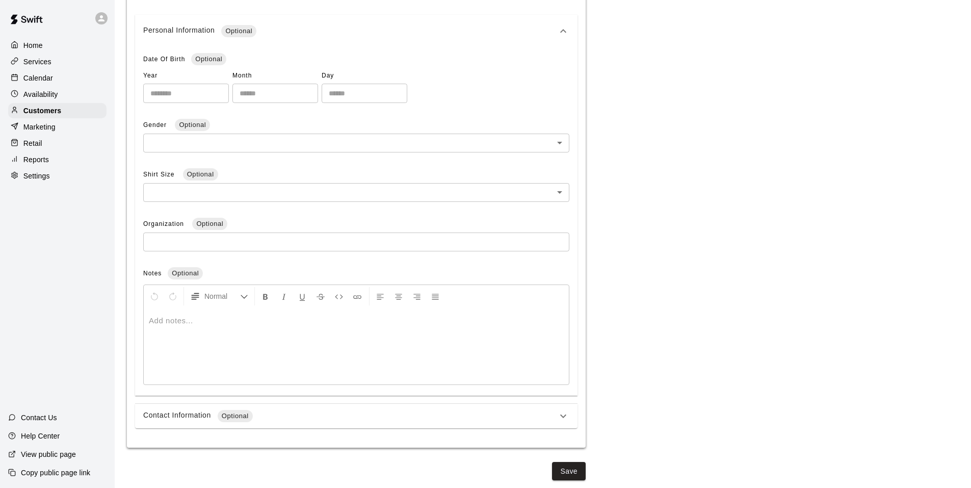
click at [443, 412] on div "Contact Information Optional" at bounding box center [350, 416] width 414 height 12
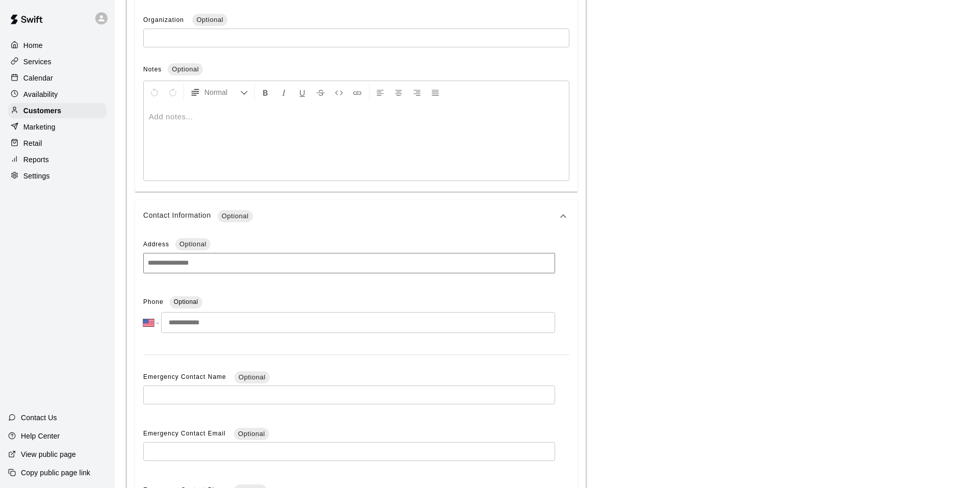
scroll to position [585, 0]
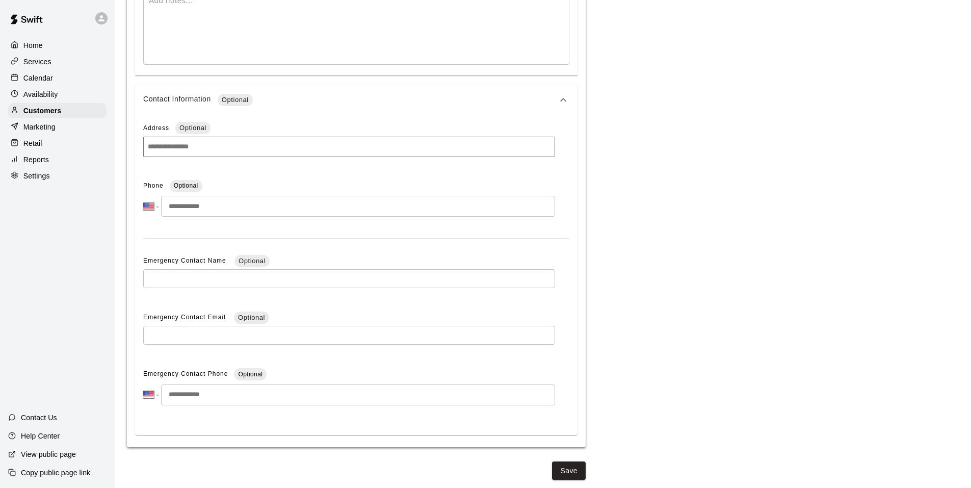
click at [194, 201] on input "tel" at bounding box center [358, 206] width 394 height 21
type input "**********"
click at [560, 472] on button "Save" at bounding box center [569, 470] width 34 height 19
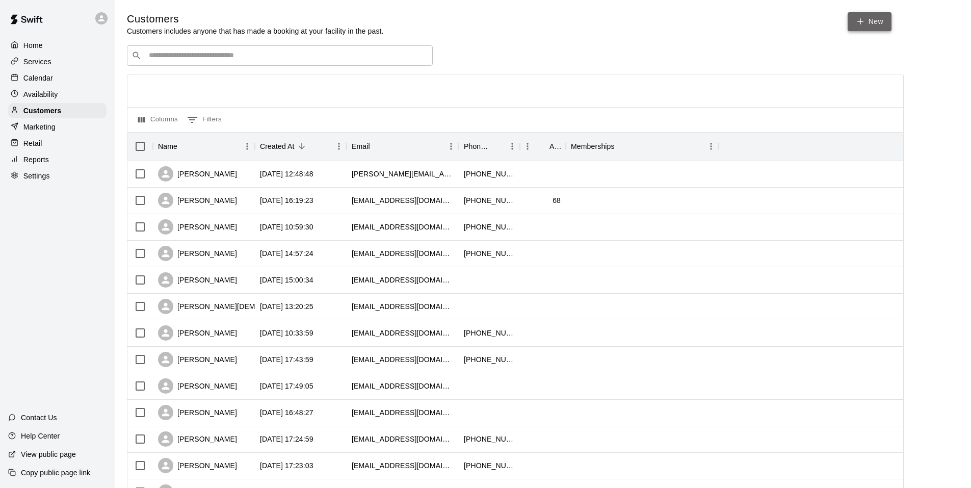
click at [860, 24] on icon at bounding box center [860, 21] width 9 height 9
select select "**"
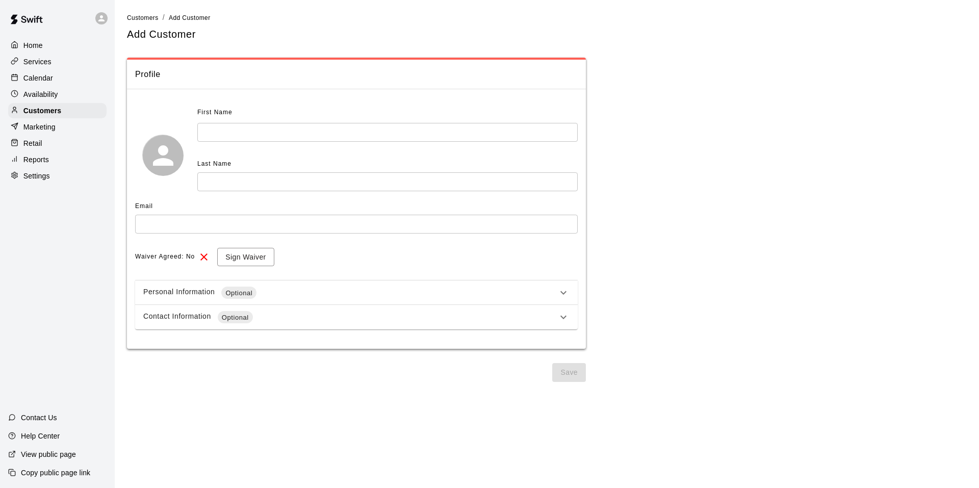
click at [216, 134] on input "text" at bounding box center [387, 132] width 380 height 19
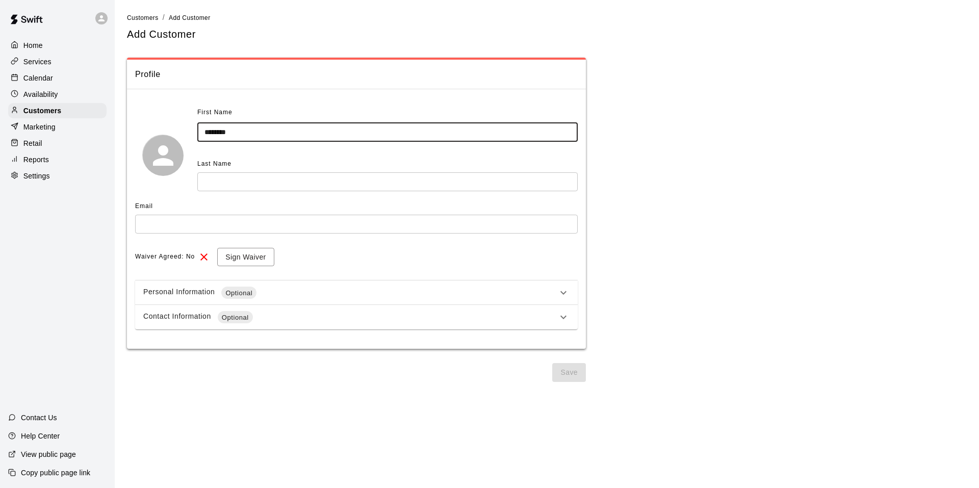
type input "********"
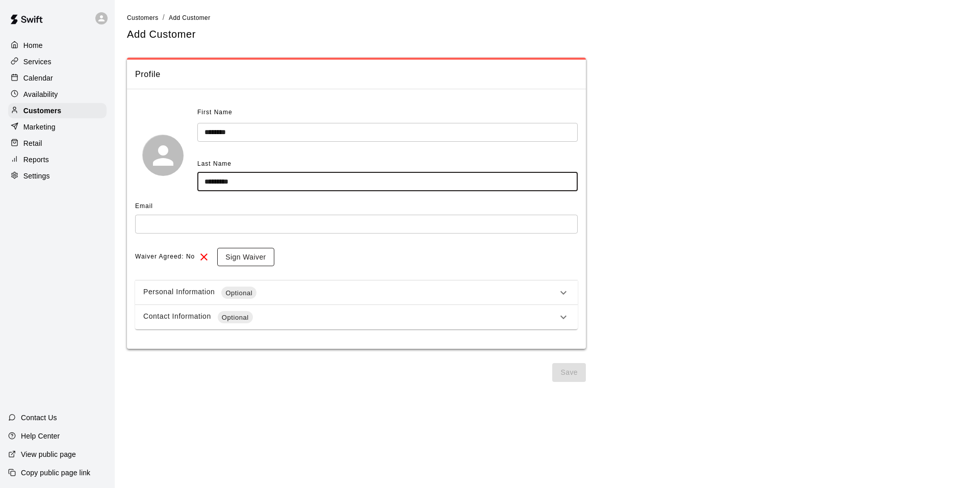
type input "*********"
click at [263, 260] on button "Sign Waiver" at bounding box center [245, 257] width 57 height 19
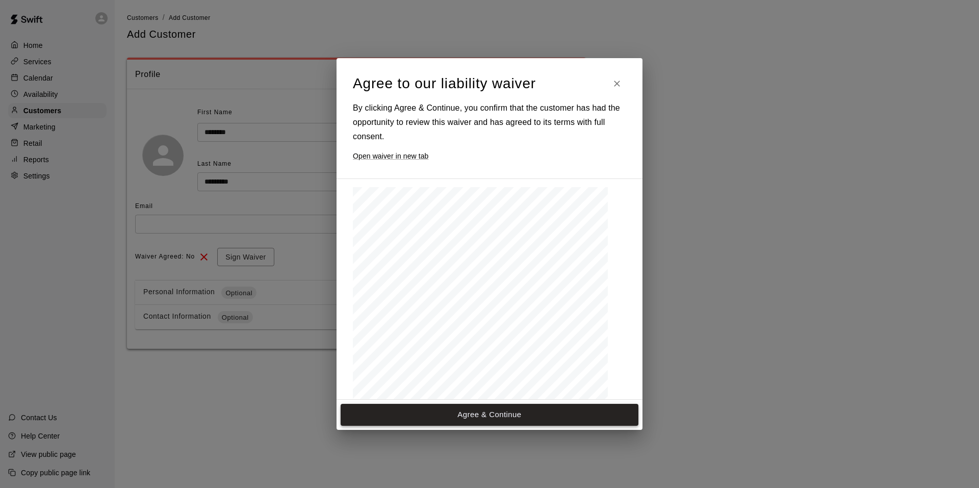
click at [528, 410] on button "Agree & Continue" at bounding box center [490, 414] width 298 height 21
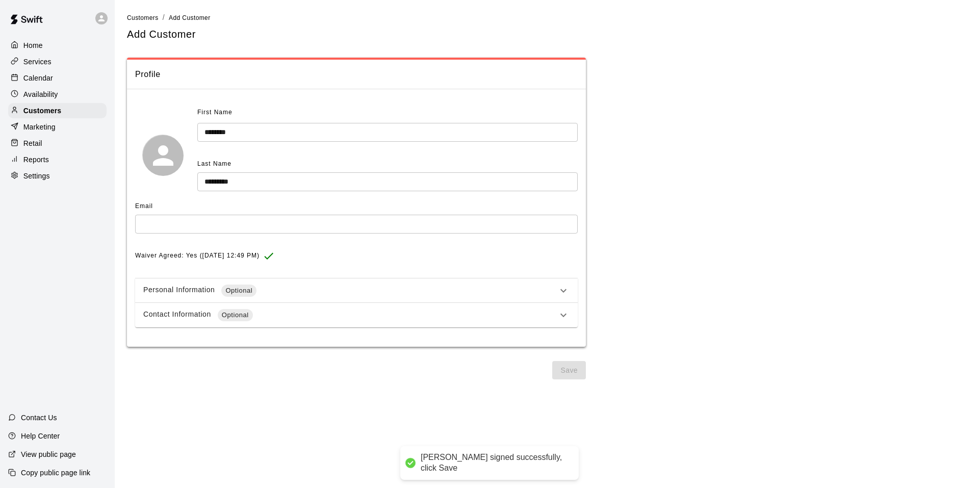
click at [146, 222] on input "text" at bounding box center [356, 224] width 442 height 19
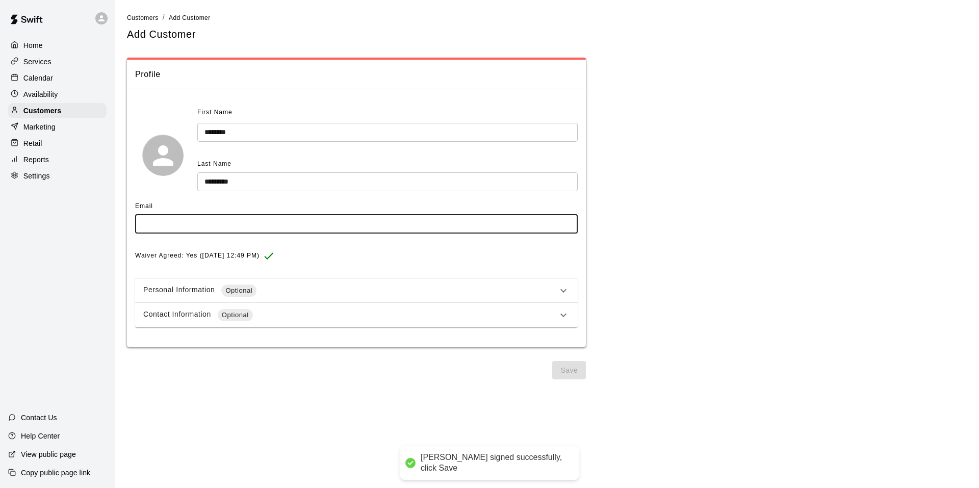
click at [142, 221] on input "text" at bounding box center [356, 224] width 442 height 19
type input "**********"
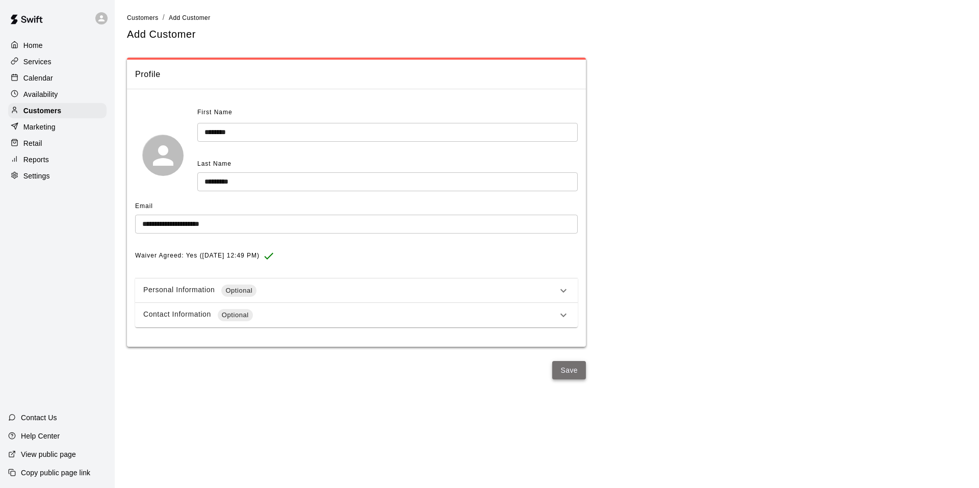
click at [571, 370] on button "Save" at bounding box center [569, 370] width 34 height 19
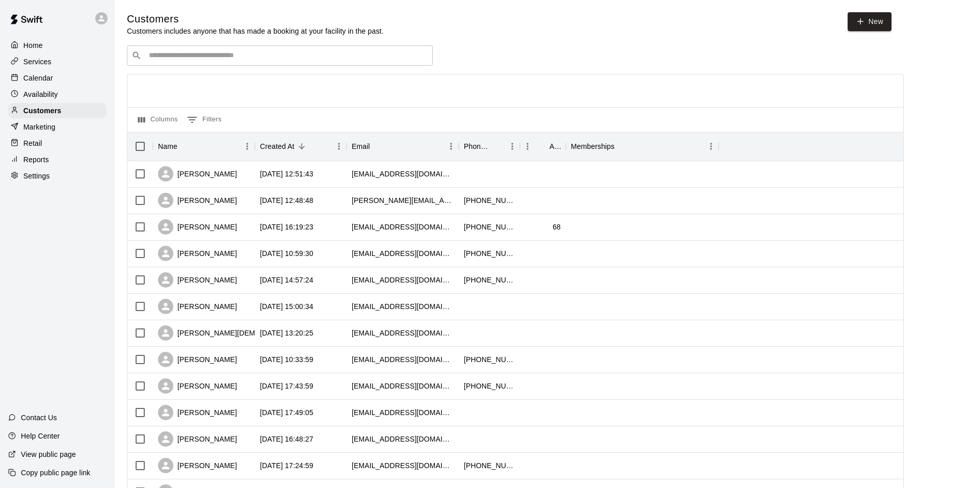
click at [46, 80] on p "Calendar" at bounding box center [38, 78] width 30 height 10
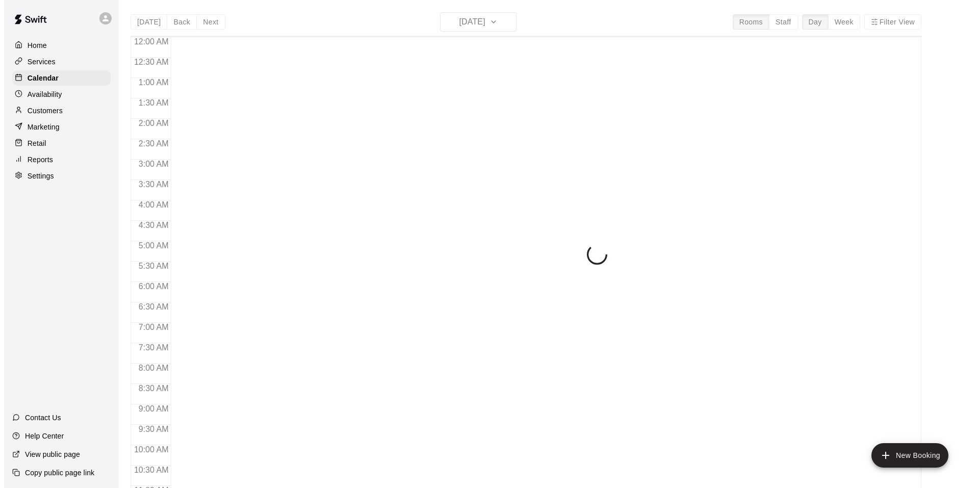
scroll to position [516, 0]
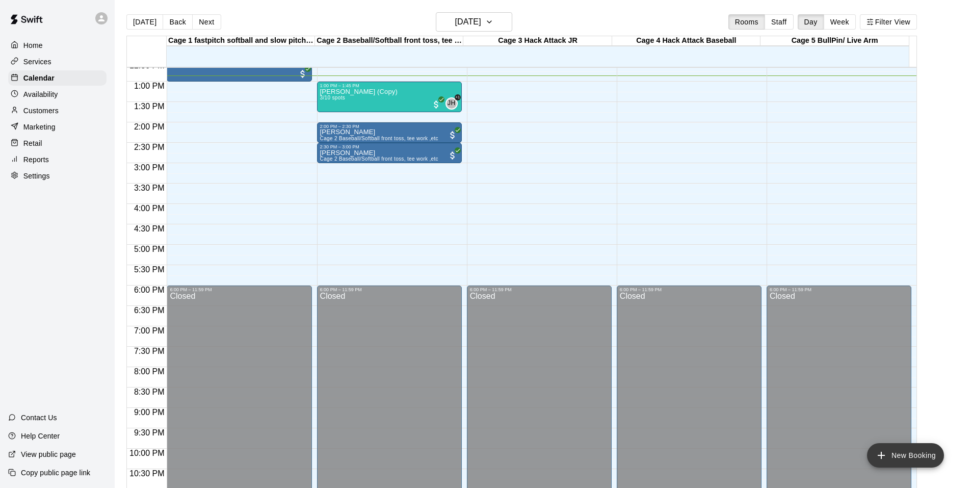
click at [893, 451] on button "New Booking" at bounding box center [905, 455] width 77 height 24
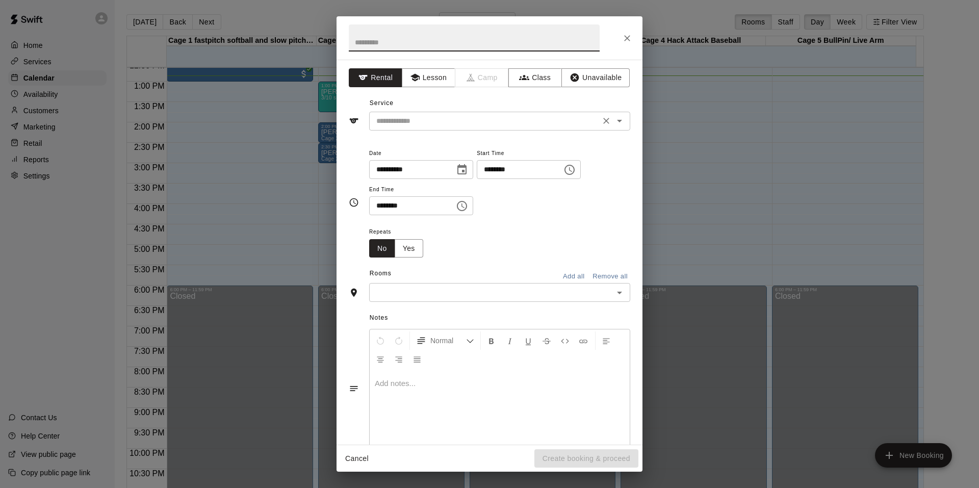
click at [446, 124] on input "text" at bounding box center [484, 121] width 225 height 13
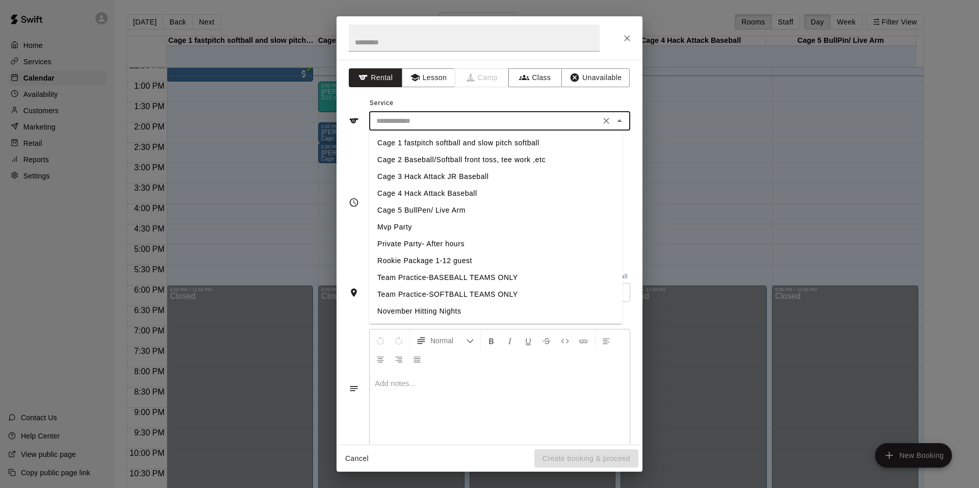
click at [416, 171] on li "Cage 3 Hack Attack JR Baseball" at bounding box center [495, 176] width 253 height 17
type input "**********"
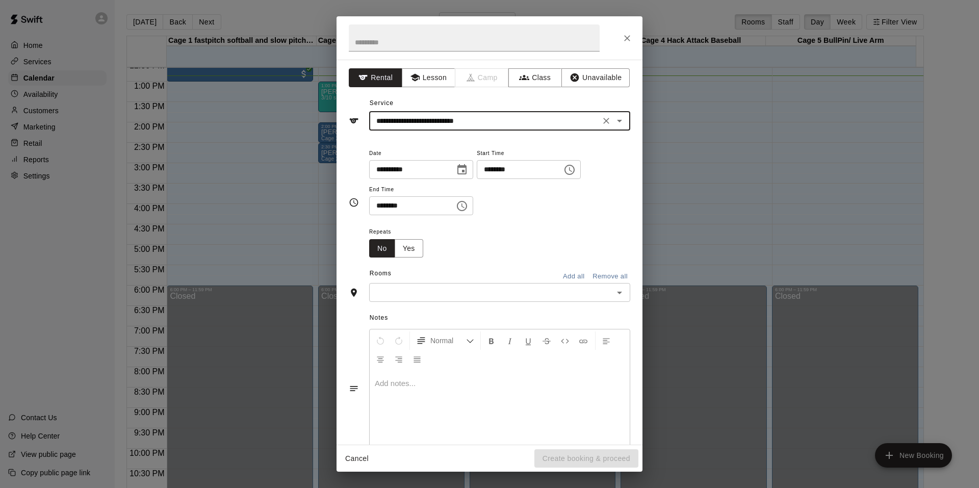
click at [381, 295] on input "text" at bounding box center [491, 292] width 238 height 13
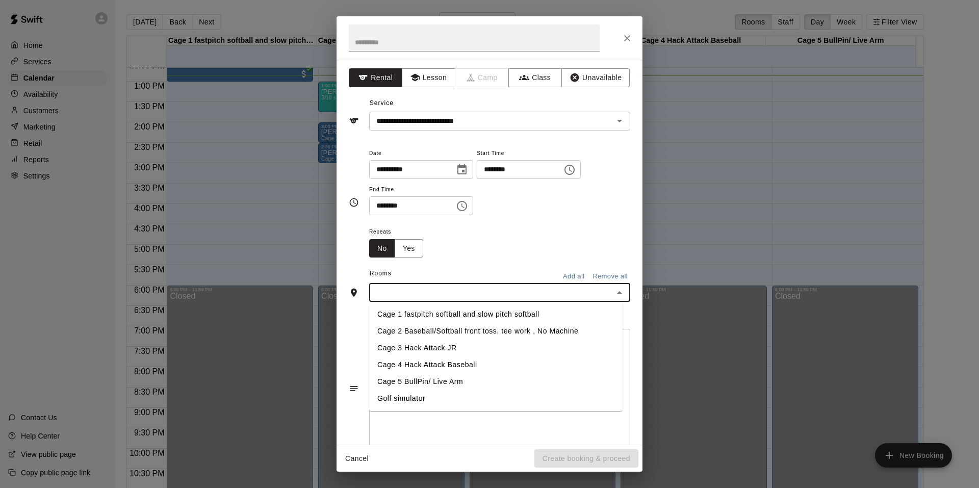
click at [410, 349] on li "Cage 3 Hack Attack JR" at bounding box center [495, 348] width 253 height 17
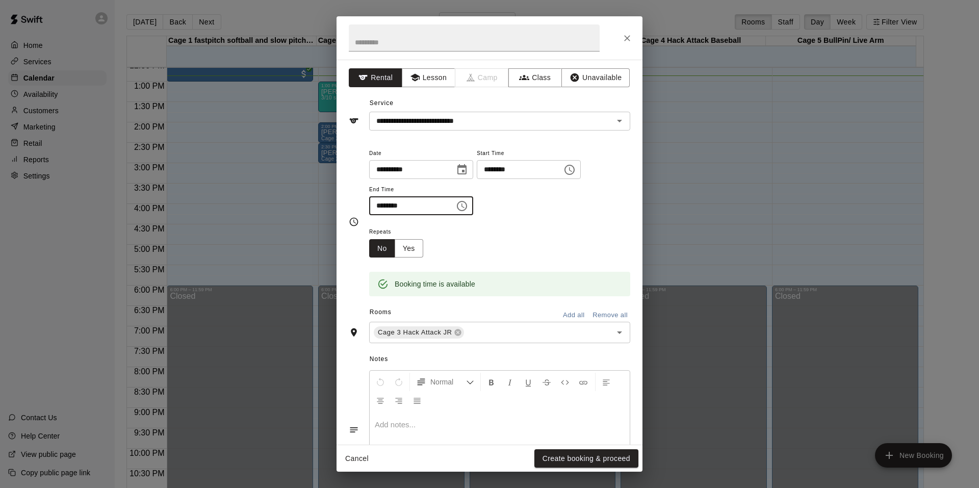
click at [395, 207] on input "********" at bounding box center [408, 205] width 79 height 19
type input "********"
click at [507, 169] on input "********" at bounding box center [516, 169] width 79 height 19
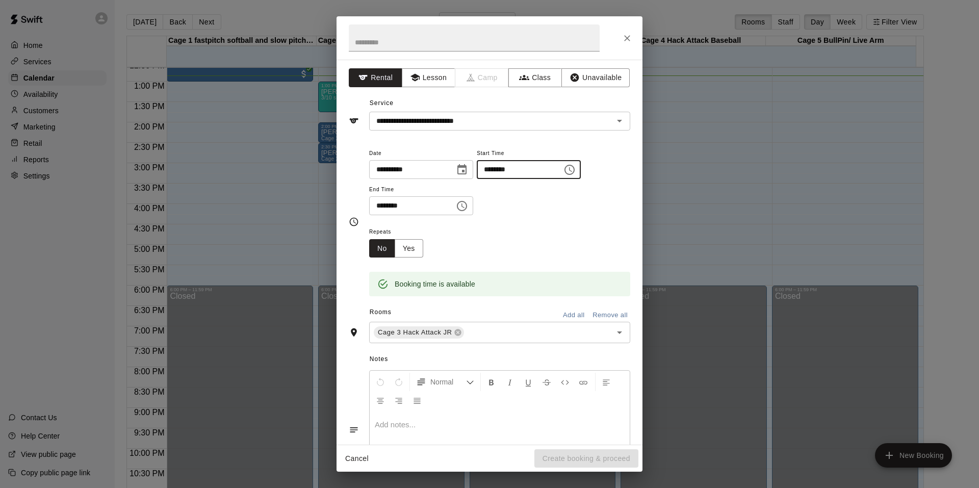
type input "********"
click at [383, 206] on input "********" at bounding box center [408, 205] width 79 height 19
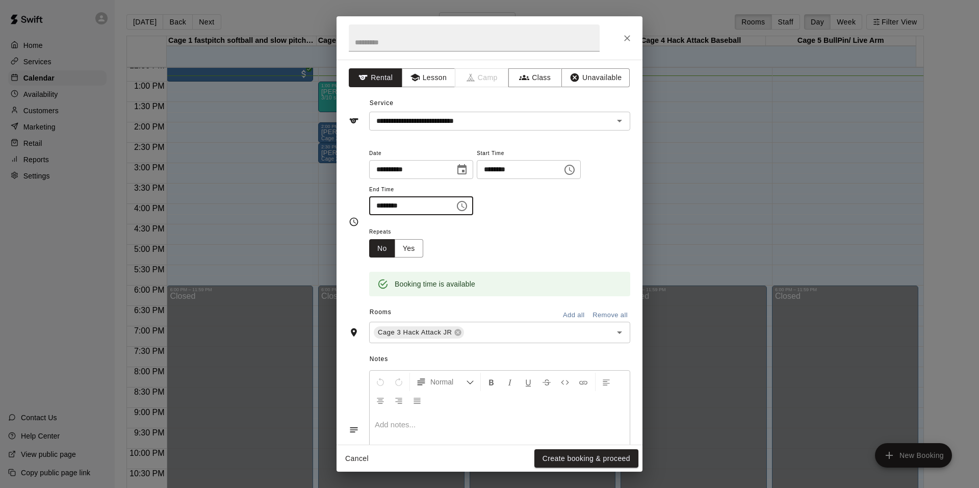
scroll to position [63, 0]
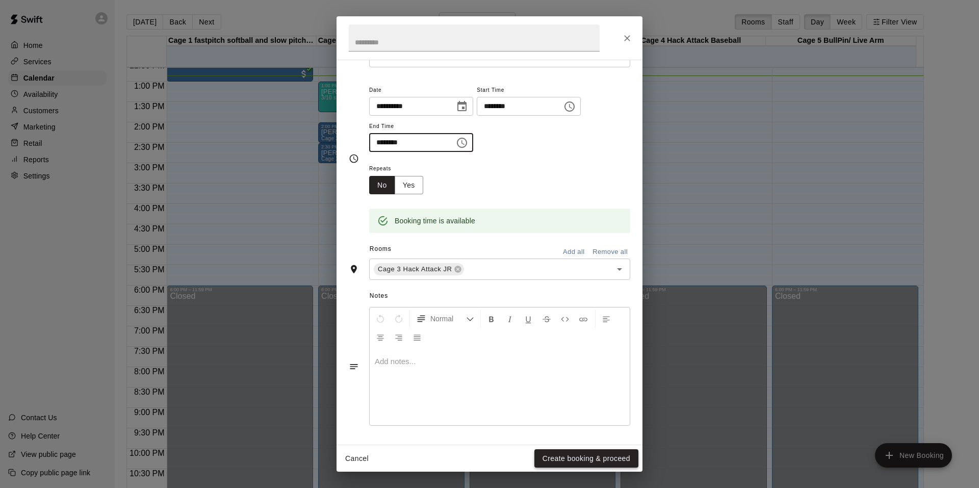
type input "********"
click at [542, 457] on button "Create booking & proceed" at bounding box center [586, 458] width 104 height 19
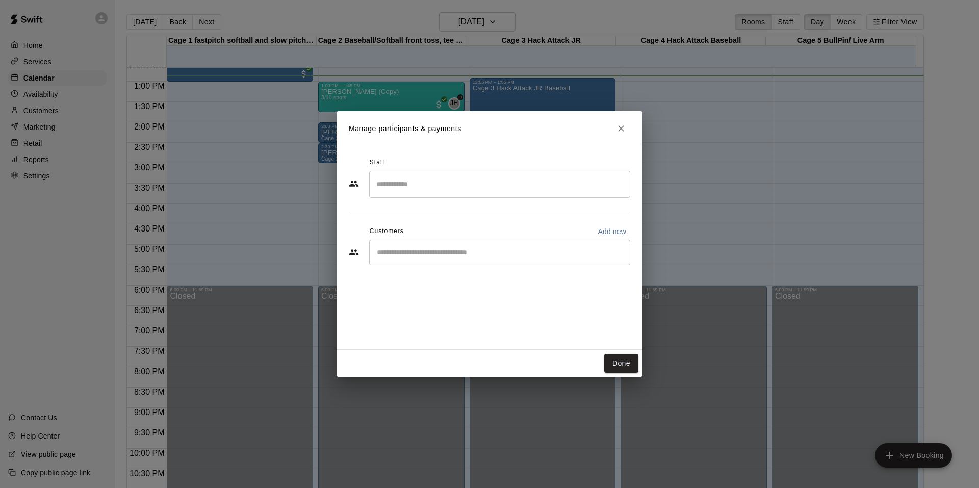
click at [382, 247] on div "​" at bounding box center [499, 252] width 261 height 25
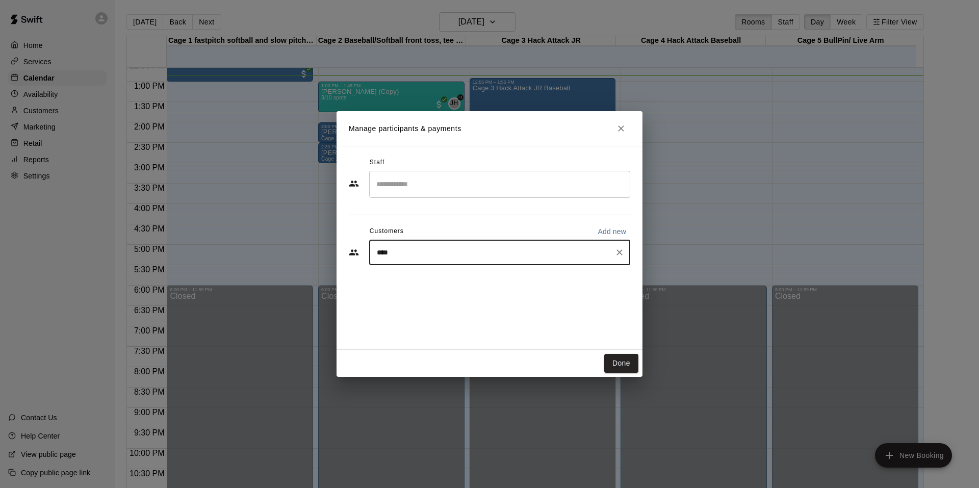
type input "***"
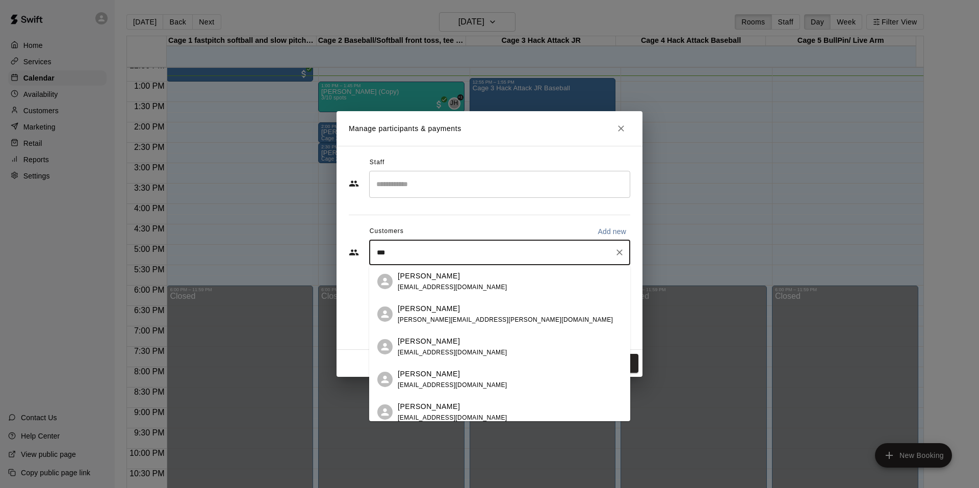
click at [402, 278] on p "Shanleye Rasmussen" at bounding box center [429, 276] width 62 height 11
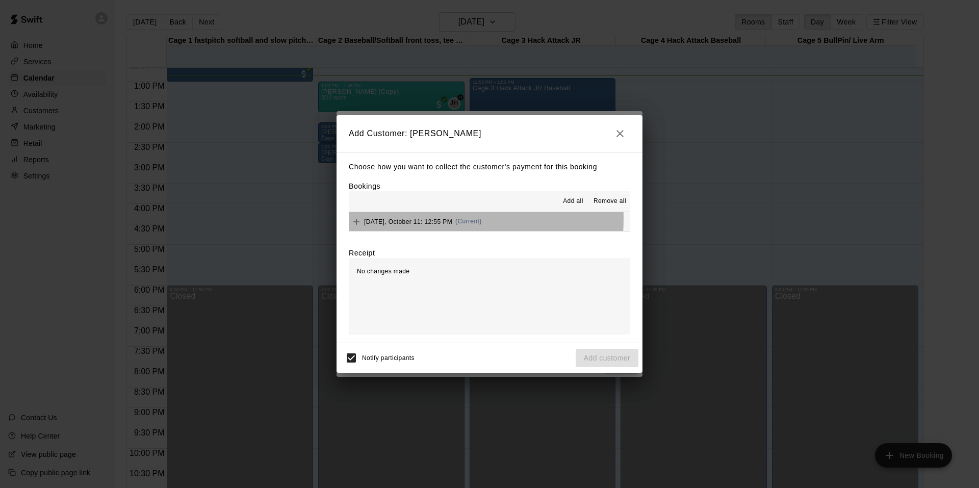
click at [405, 219] on span "Saturday, October 11: 12:55 PM" at bounding box center [408, 221] width 88 height 7
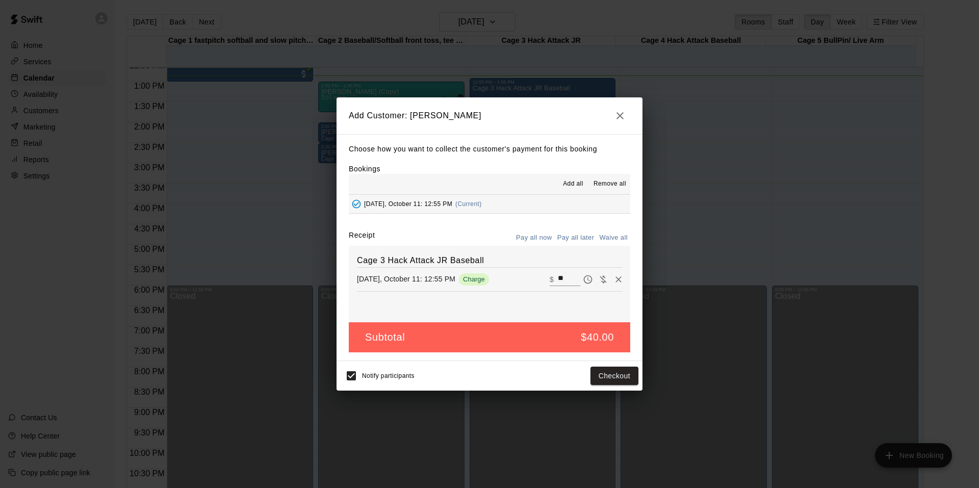
click at [558, 283] on input "**" at bounding box center [569, 279] width 22 height 13
type input "**"
click at [621, 373] on button "Checkout" at bounding box center [614, 376] width 48 height 19
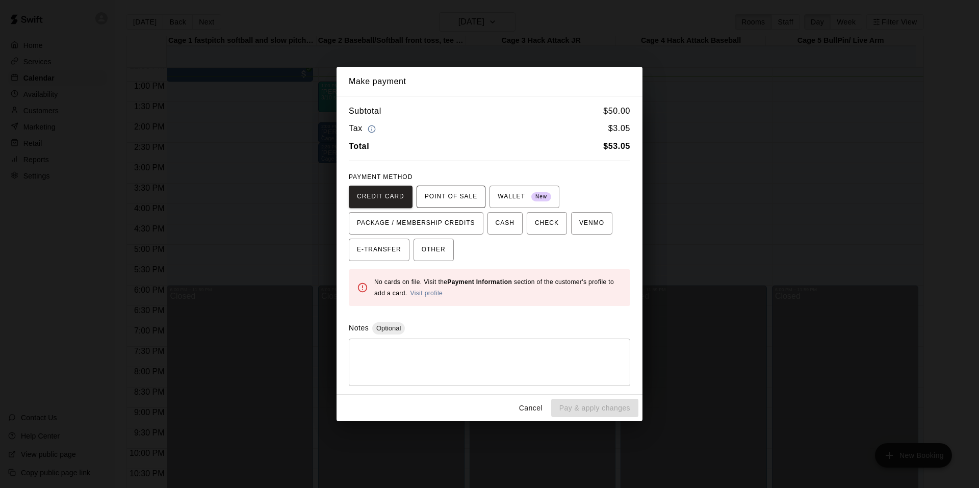
click at [452, 198] on span "POINT OF SALE" at bounding box center [451, 197] width 53 height 16
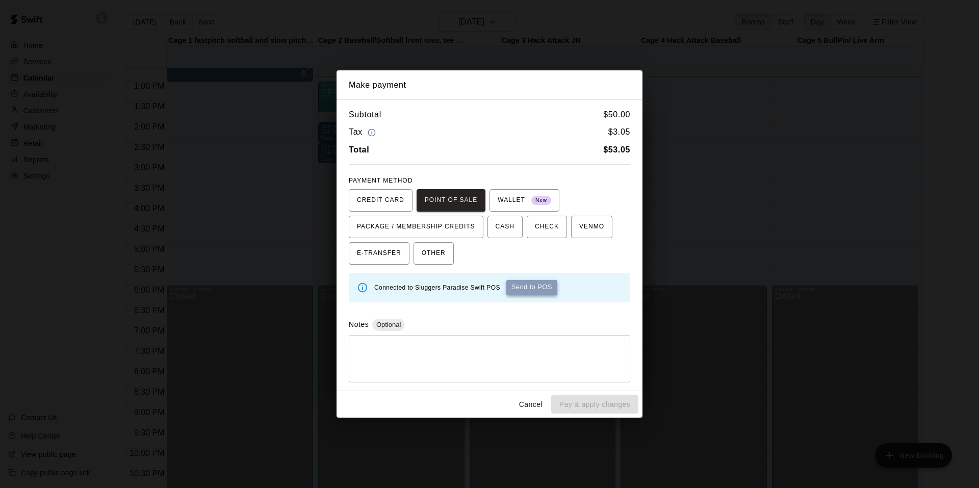
click at [524, 288] on button "Send to POS" at bounding box center [531, 287] width 51 height 15
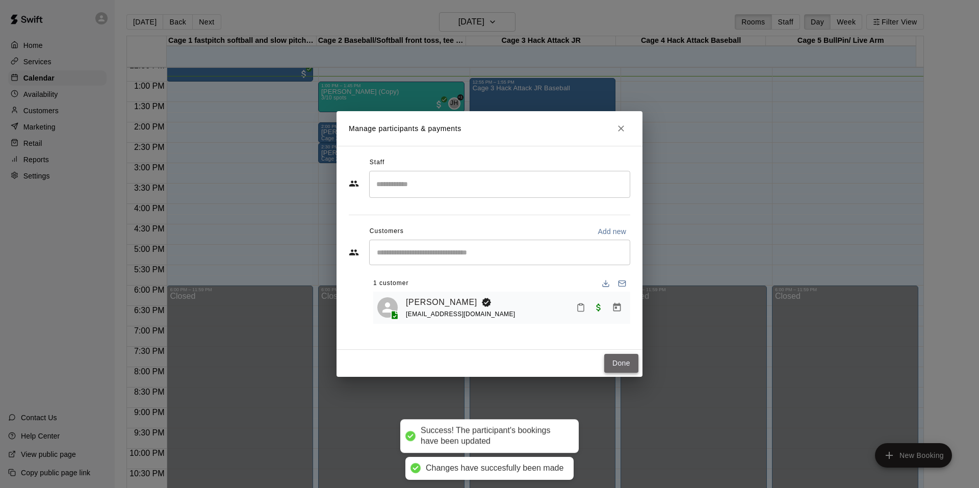
click at [626, 364] on button "Done" at bounding box center [621, 363] width 34 height 19
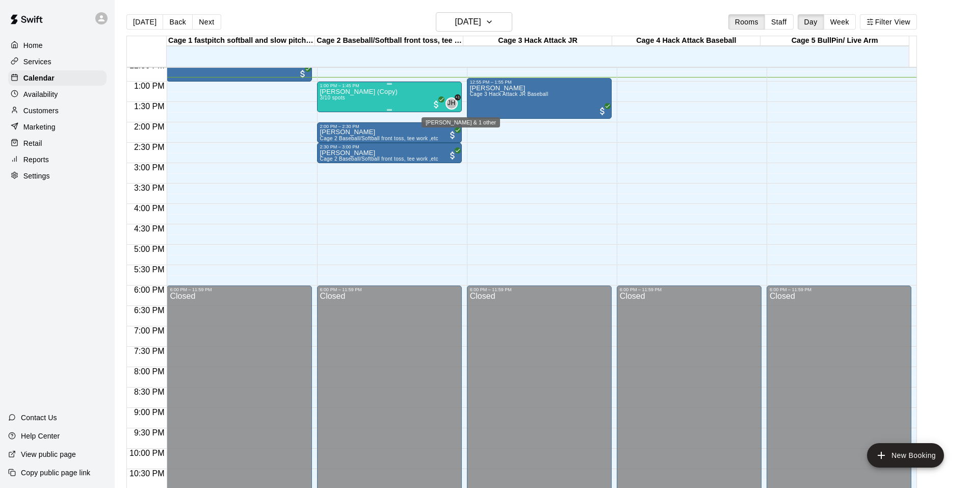
click at [448, 103] on span "JH" at bounding box center [452, 103] width 8 height 10
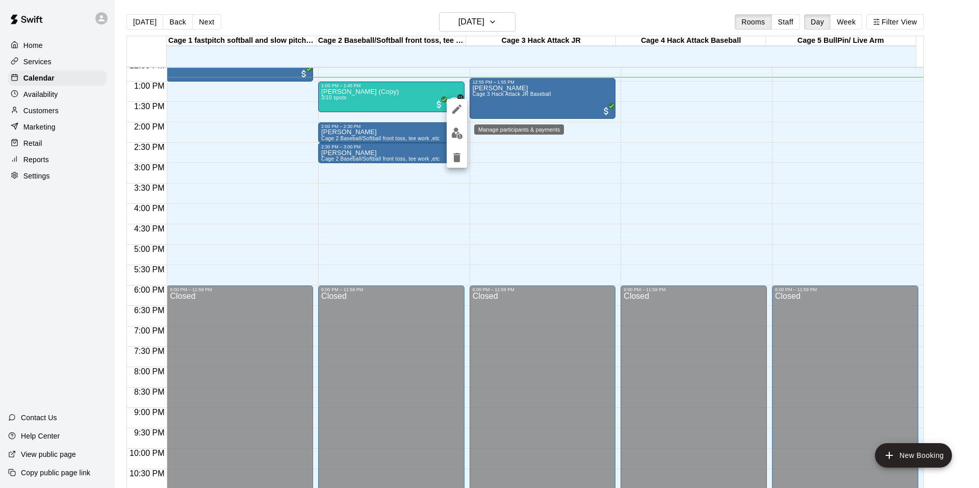
click at [452, 129] on img "edit" at bounding box center [457, 133] width 12 height 12
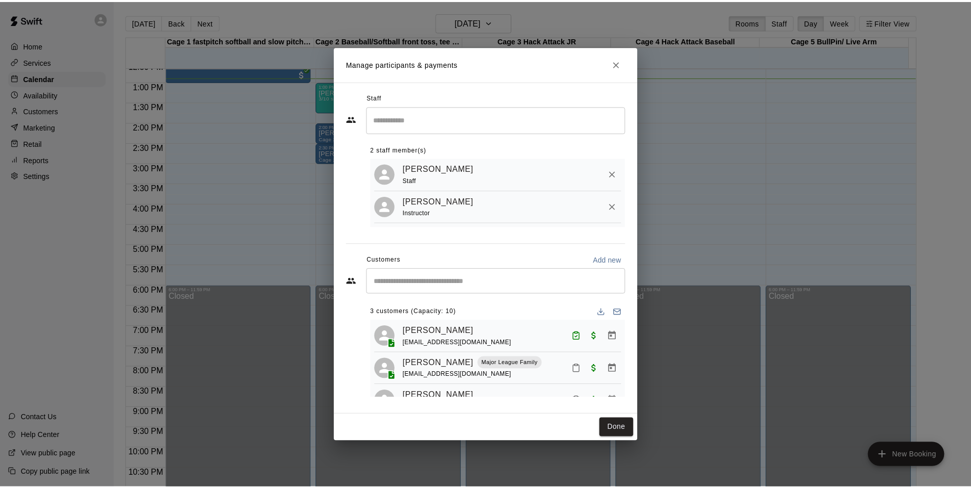
scroll to position [27, 0]
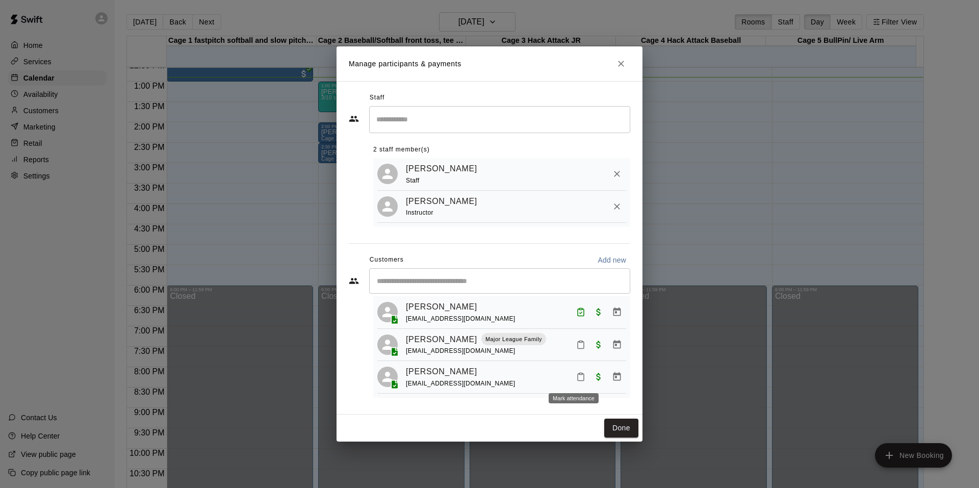
click at [577, 377] on icon "Mark attendance" at bounding box center [580, 376] width 9 height 9
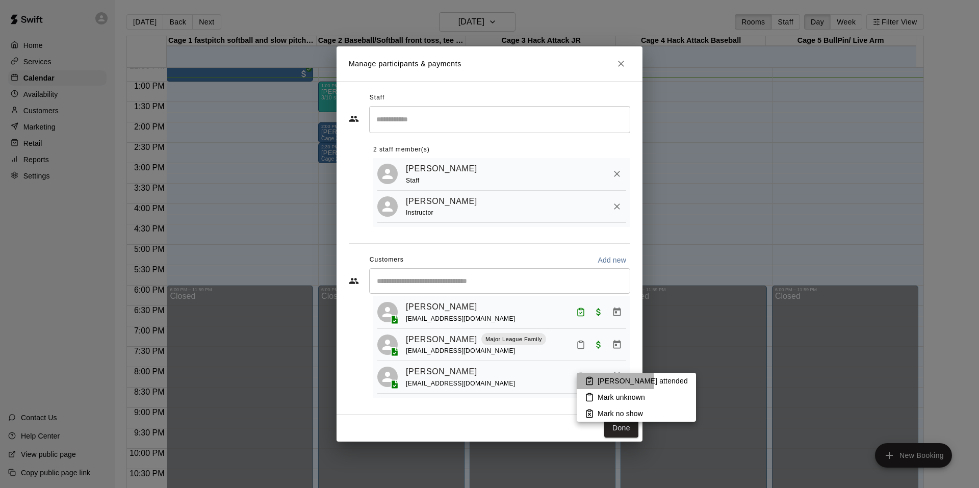
click at [589, 381] on icon at bounding box center [589, 380] width 9 height 9
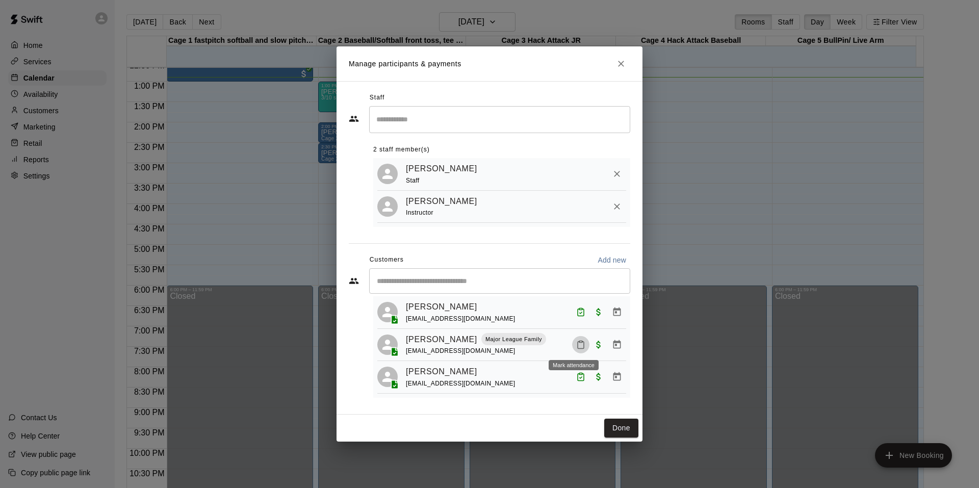
click at [576, 343] on icon "Mark attendance" at bounding box center [580, 344] width 9 height 9
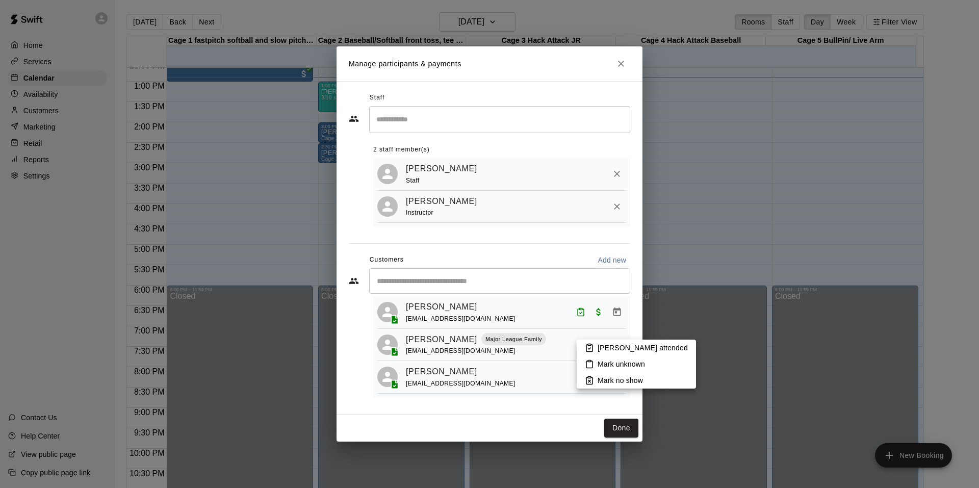
click at [595, 346] on li "Mark attended" at bounding box center [636, 348] width 119 height 16
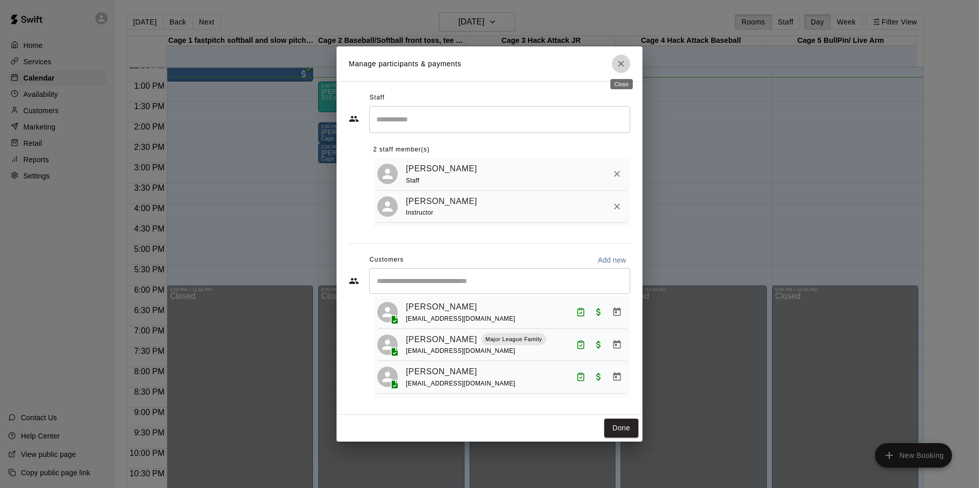
click at [619, 65] on icon "Close" at bounding box center [621, 64] width 6 height 6
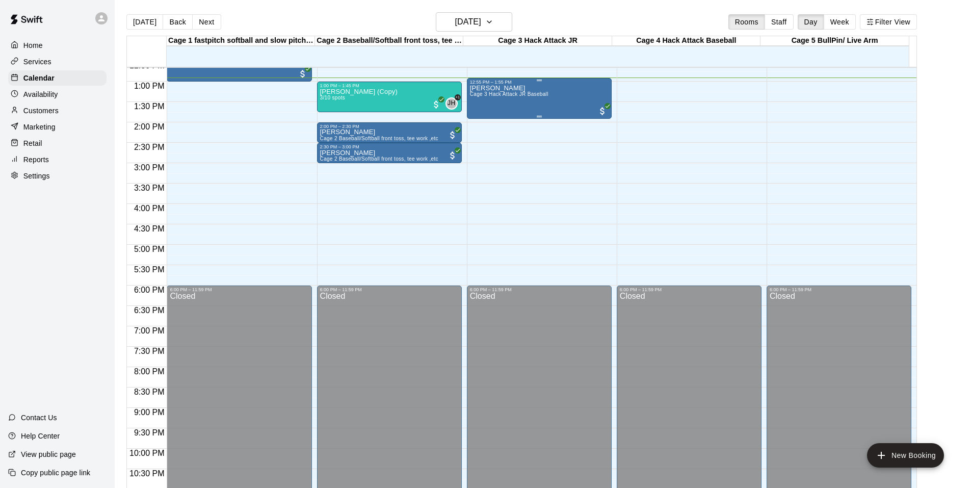
click at [492, 99] on div "Shanleye Rasmussen Cage 3 Hack Attack JR Baseball" at bounding box center [509, 329] width 79 height 488
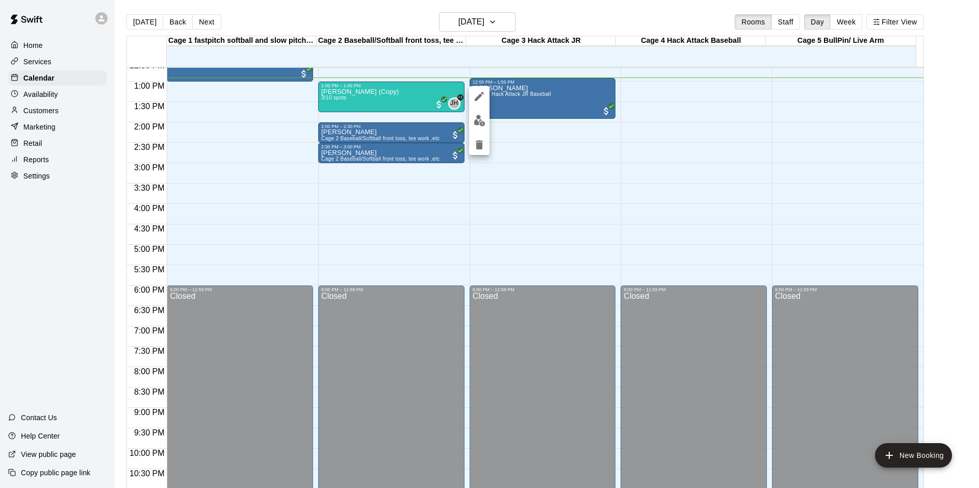
click at [53, 109] on div at bounding box center [489, 244] width 979 height 488
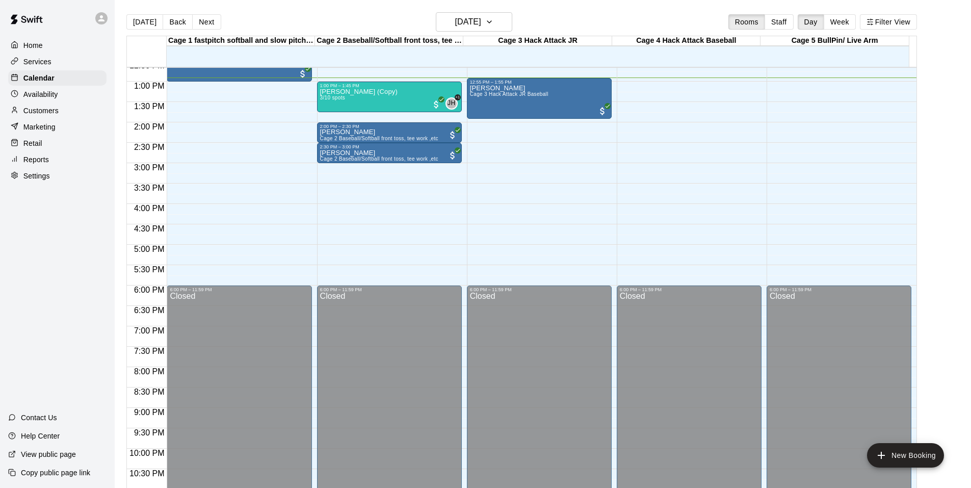
click at [53, 109] on p "Customers" at bounding box center [40, 111] width 35 height 10
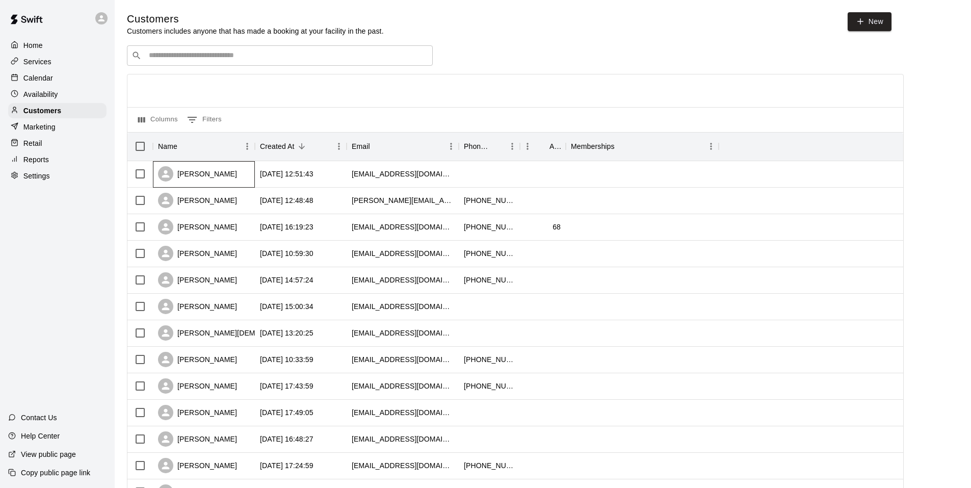
click at [207, 180] on div "Shanleye Rasmussen" at bounding box center [197, 173] width 79 height 15
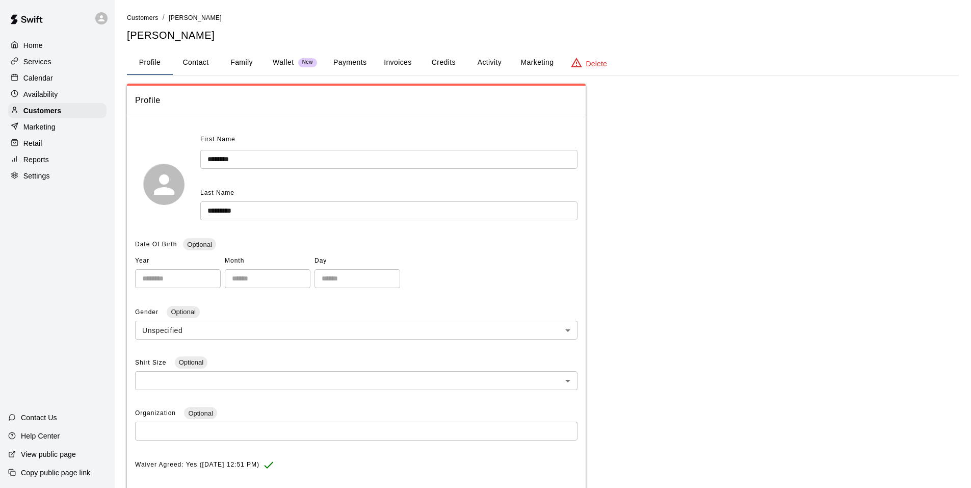
click at [246, 159] on input "********" at bounding box center [388, 159] width 377 height 19
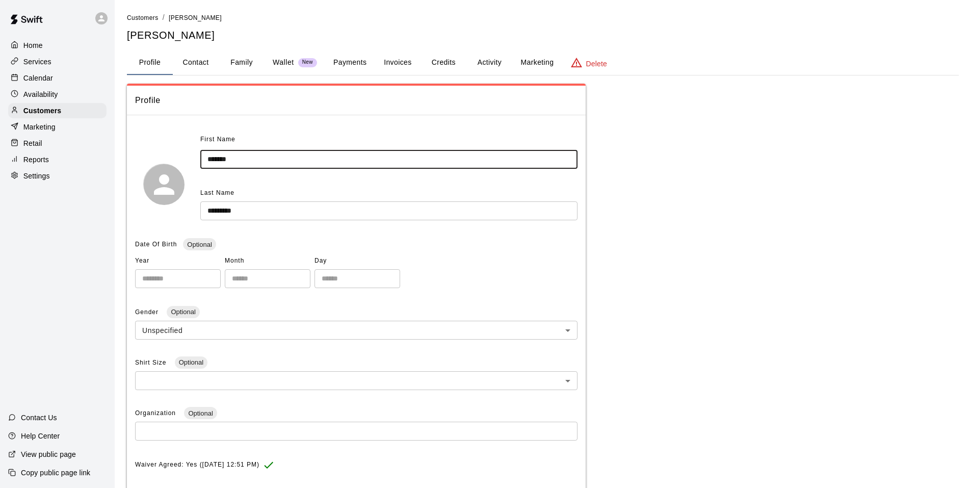
scroll to position [196, 0]
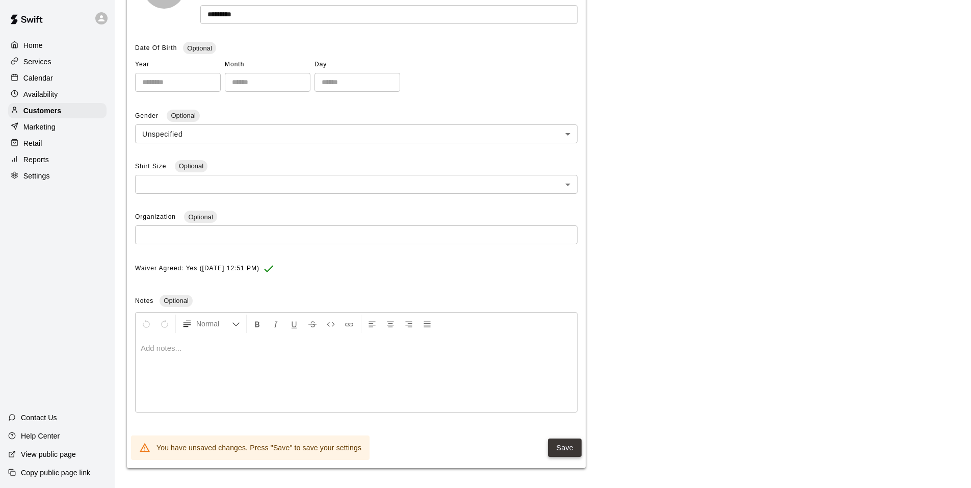
type input "*******"
click at [560, 443] on button "Save" at bounding box center [565, 447] width 34 height 19
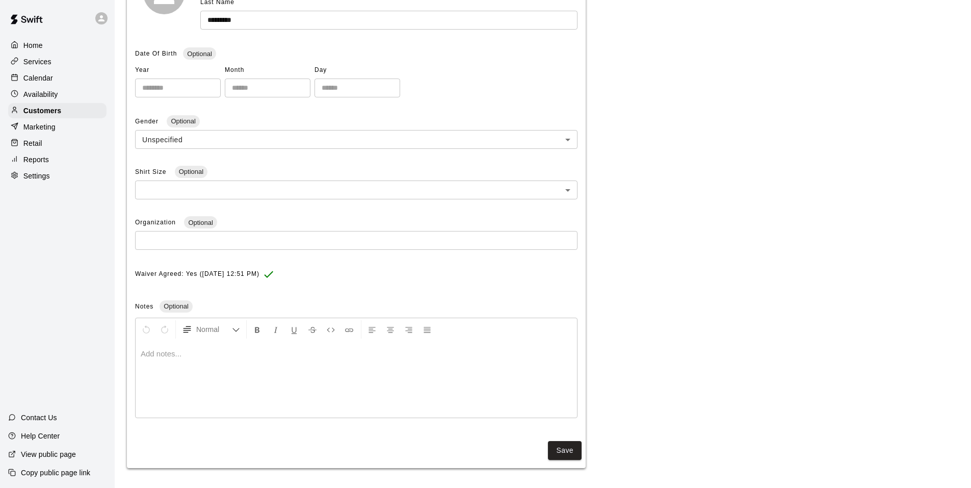
scroll to position [38, 0]
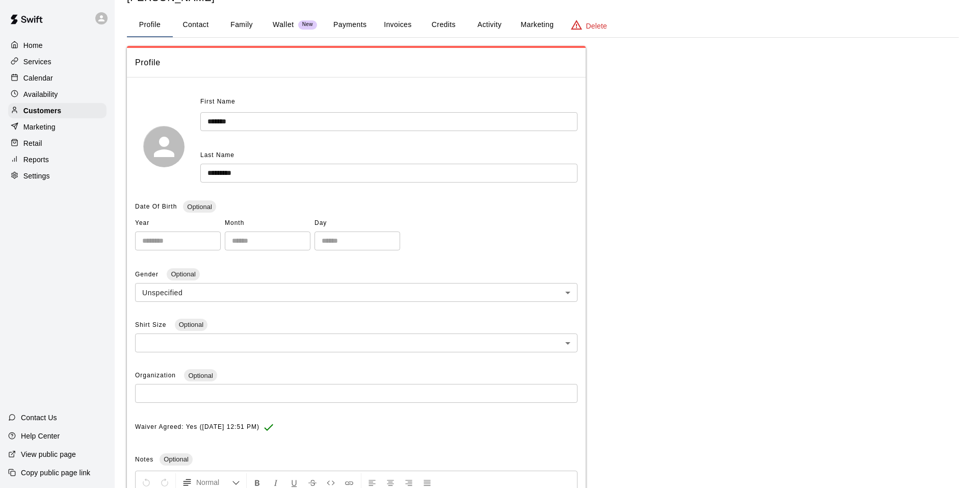
click at [199, 23] on button "Contact" at bounding box center [196, 25] width 46 height 24
select select "**"
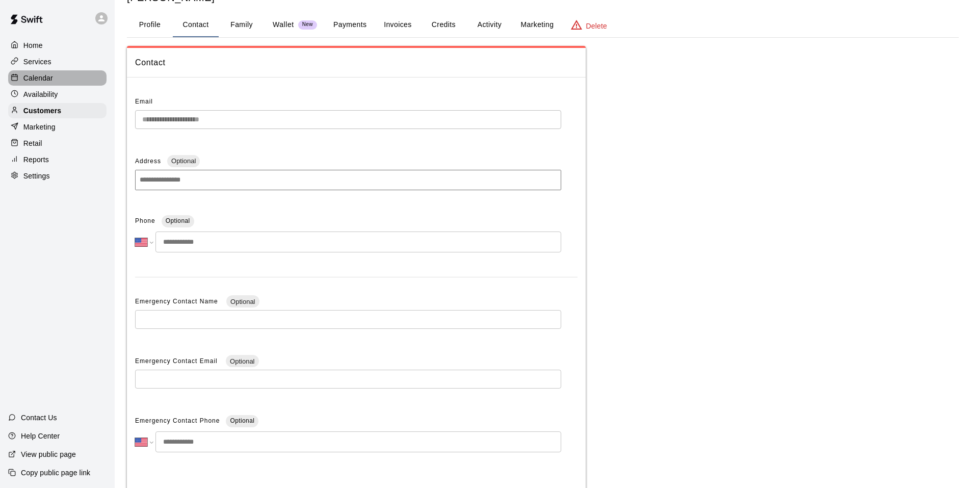
click at [24, 75] on p "Calendar" at bounding box center [38, 78] width 30 height 10
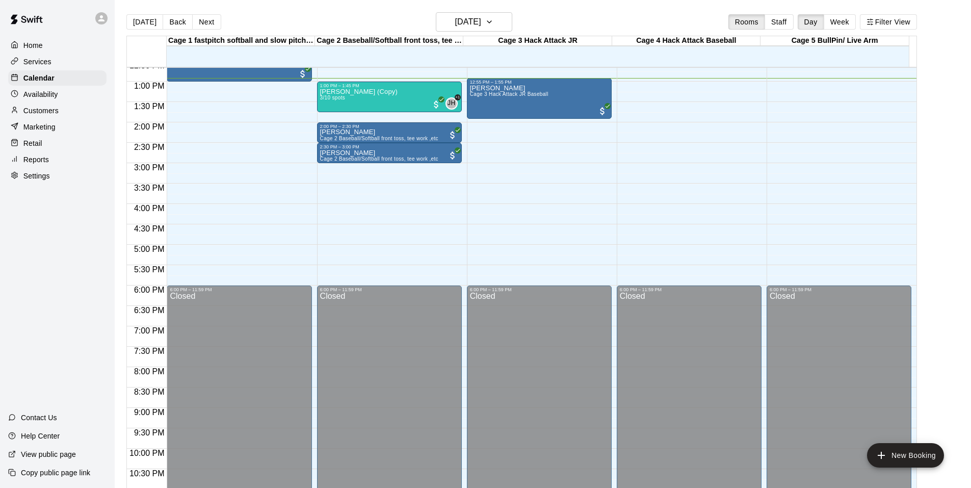
scroll to position [414, 0]
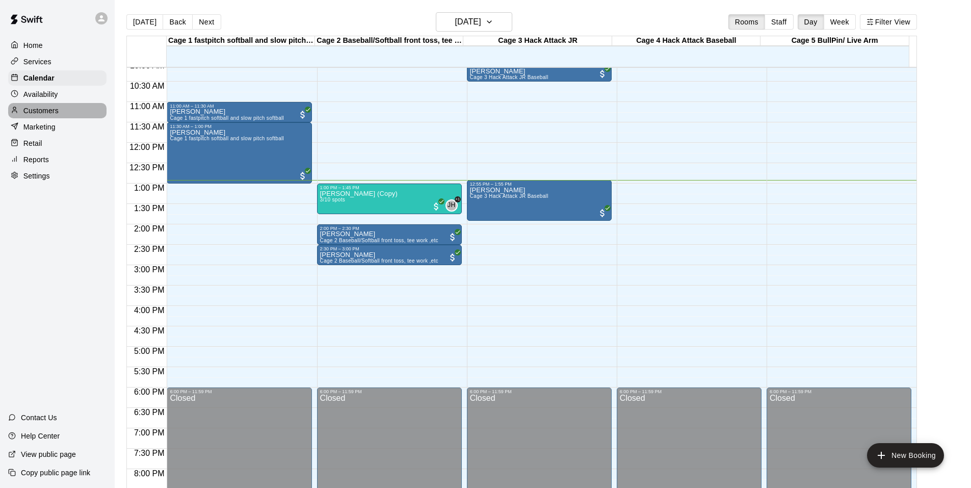
click at [32, 115] on p "Customers" at bounding box center [40, 111] width 35 height 10
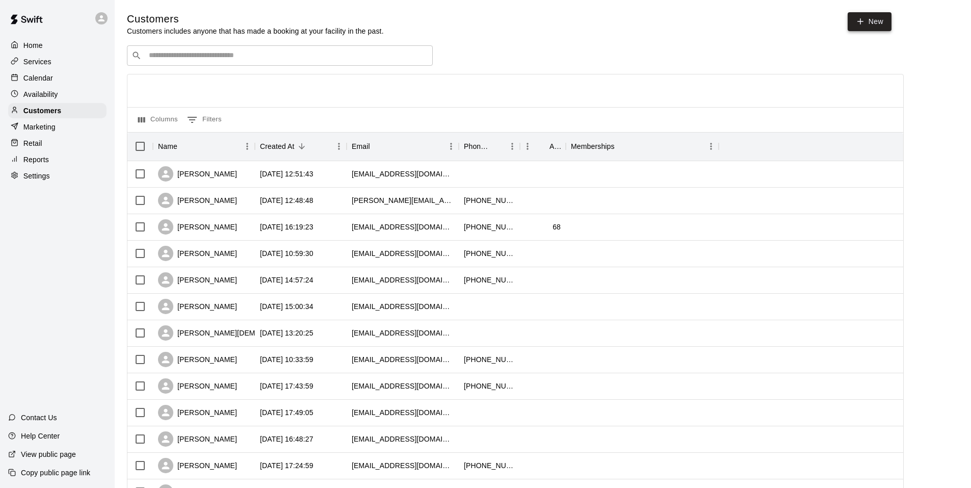
click at [865, 24] on icon at bounding box center [860, 21] width 9 height 9
select select "**"
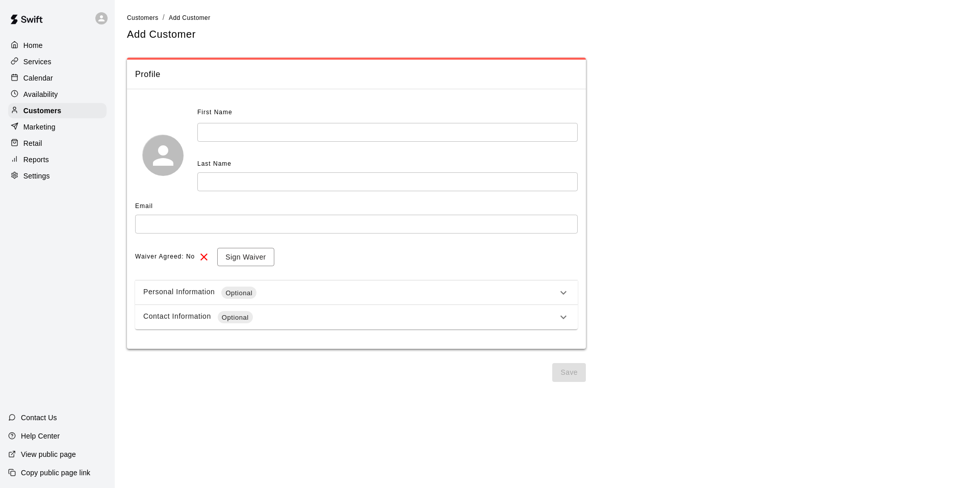
click at [246, 130] on input "text" at bounding box center [387, 132] width 380 height 19
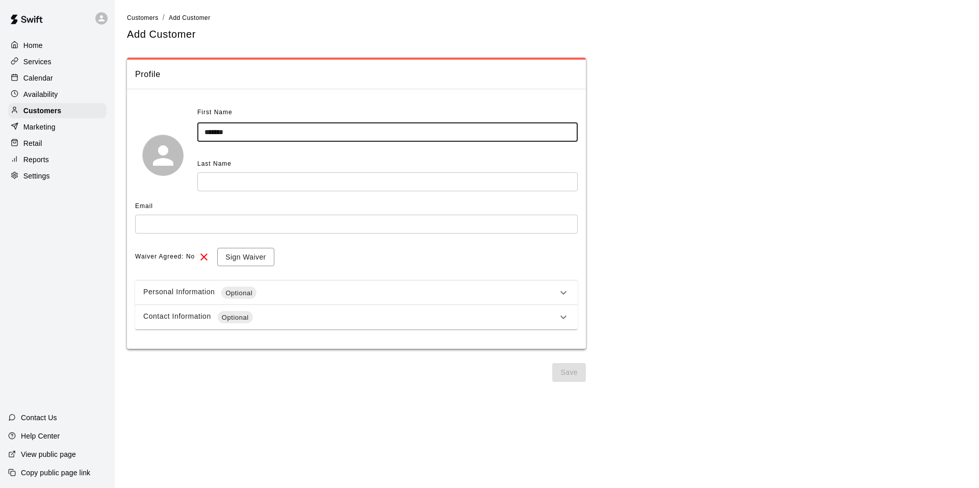
type input "*******"
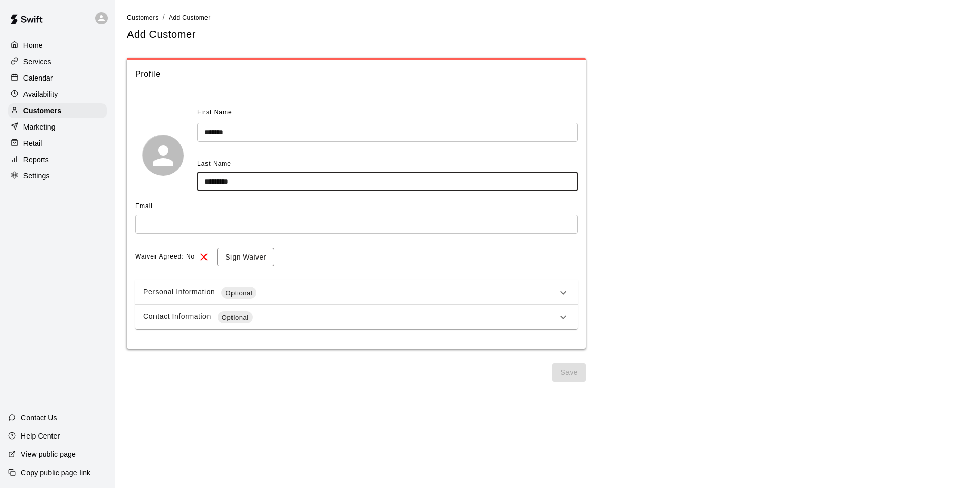
type input "*********"
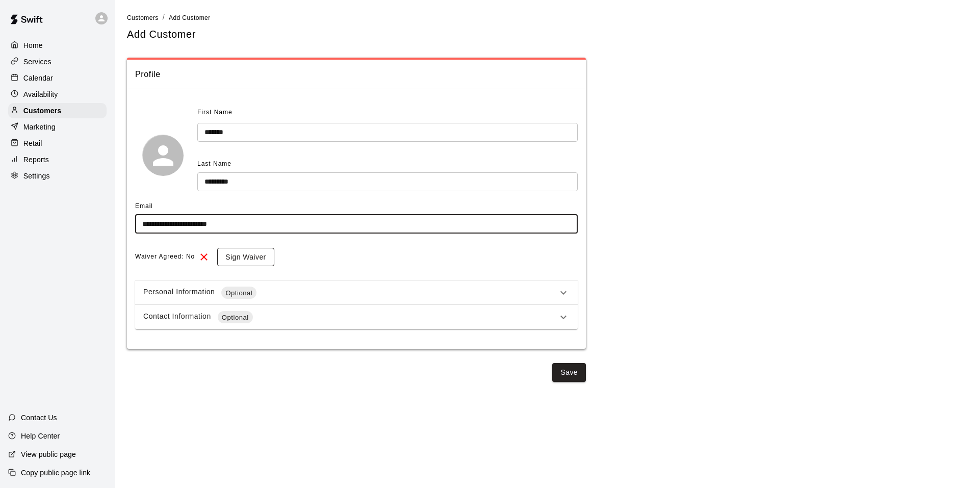
type input "**********"
click at [264, 260] on button "Sign Waiver" at bounding box center [245, 257] width 57 height 19
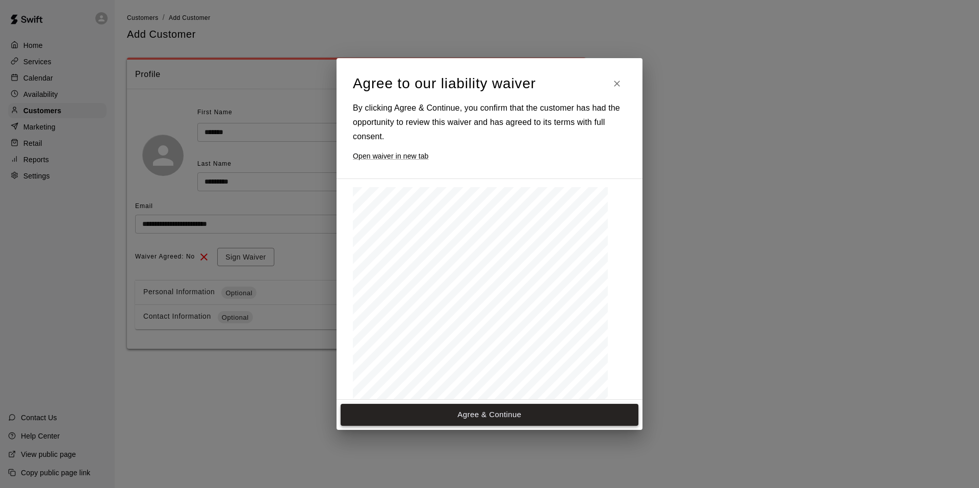
click at [588, 416] on button "Agree & Continue" at bounding box center [490, 414] width 298 height 21
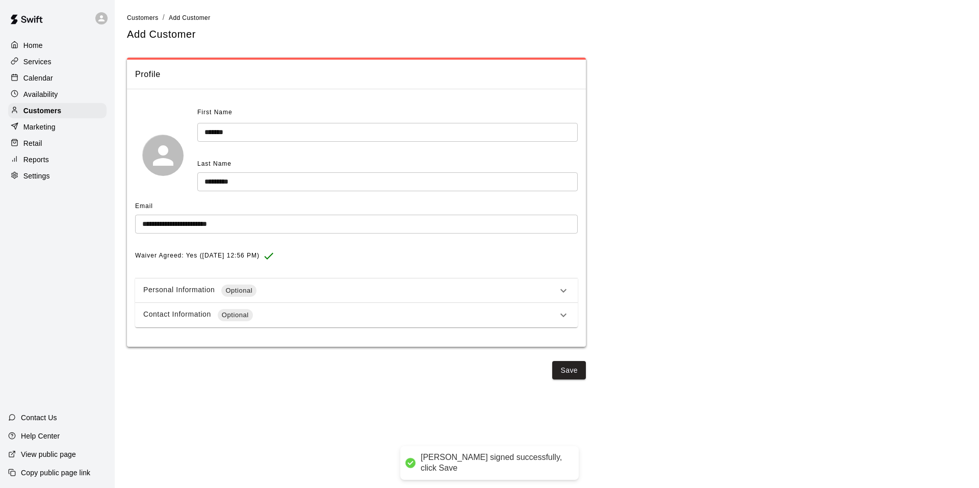
click at [269, 315] on div "Contact Information Optional" at bounding box center [350, 315] width 414 height 12
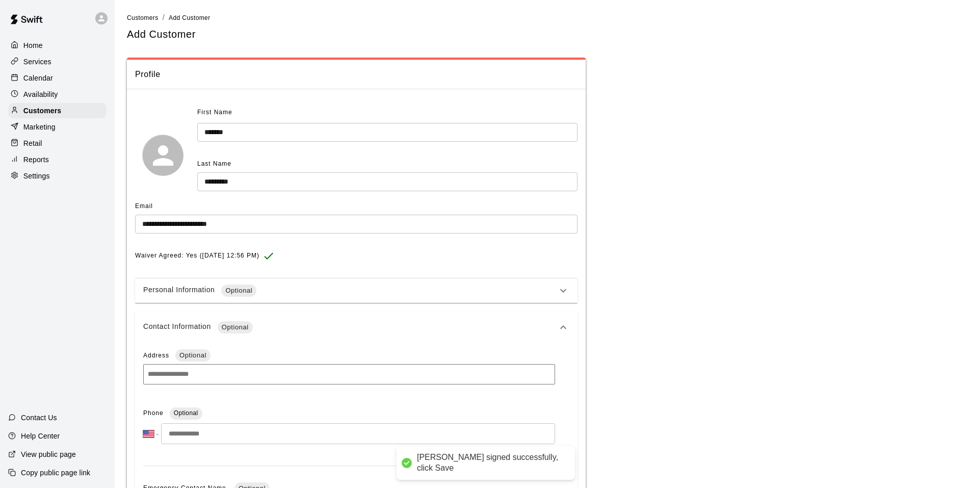
scroll to position [204, 0]
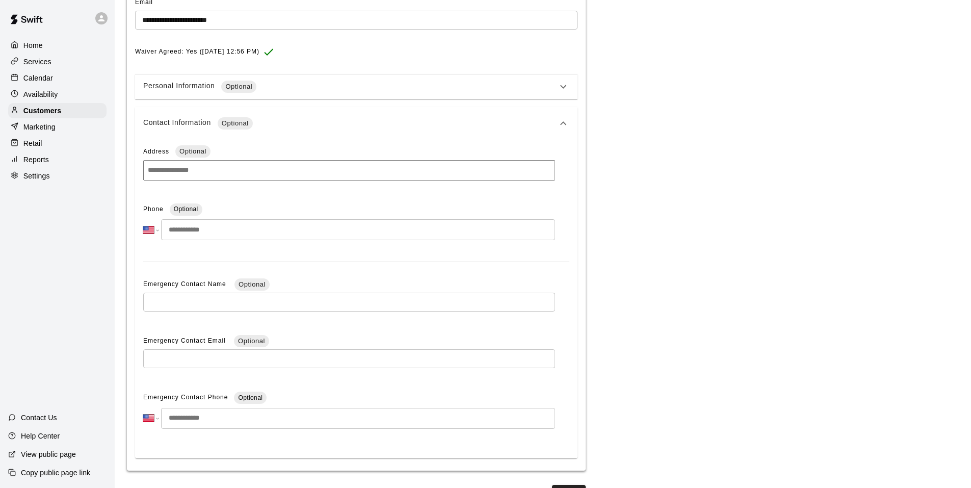
click at [183, 164] on input at bounding box center [349, 170] width 412 height 20
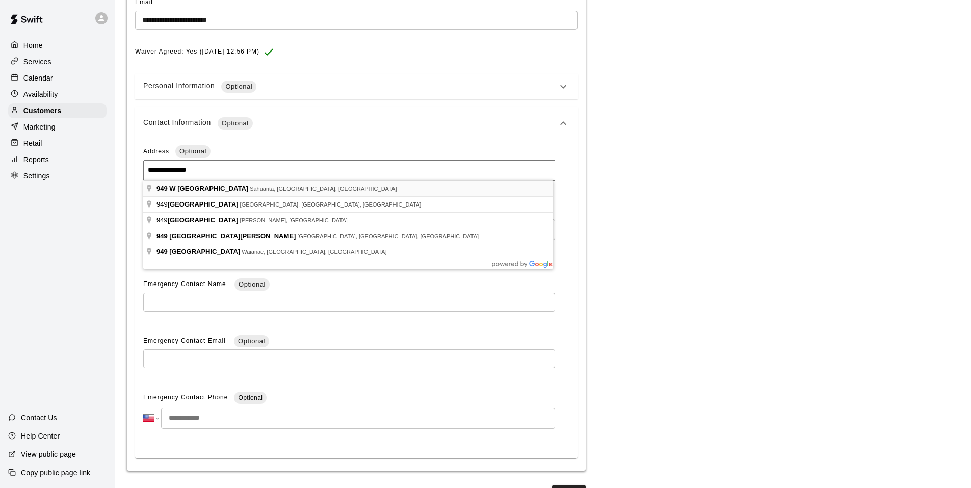
type input "**********"
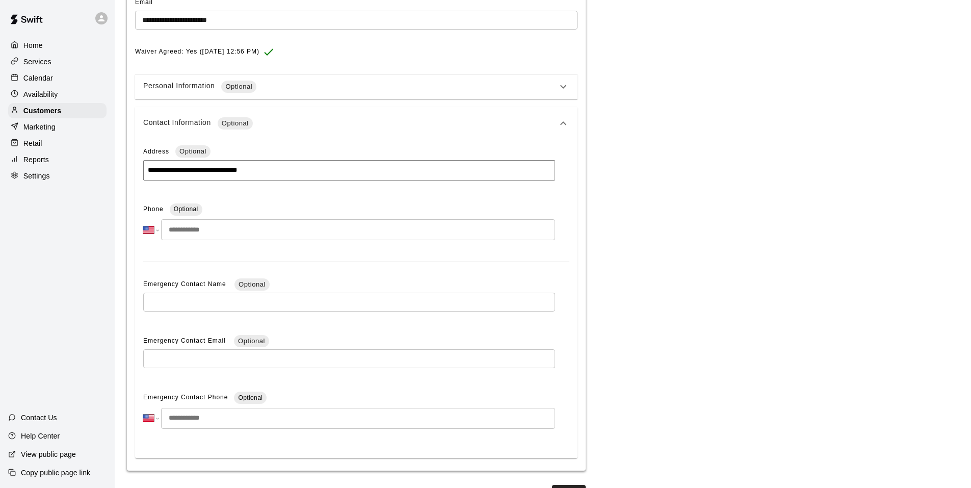
click at [206, 228] on input "tel" at bounding box center [358, 229] width 394 height 21
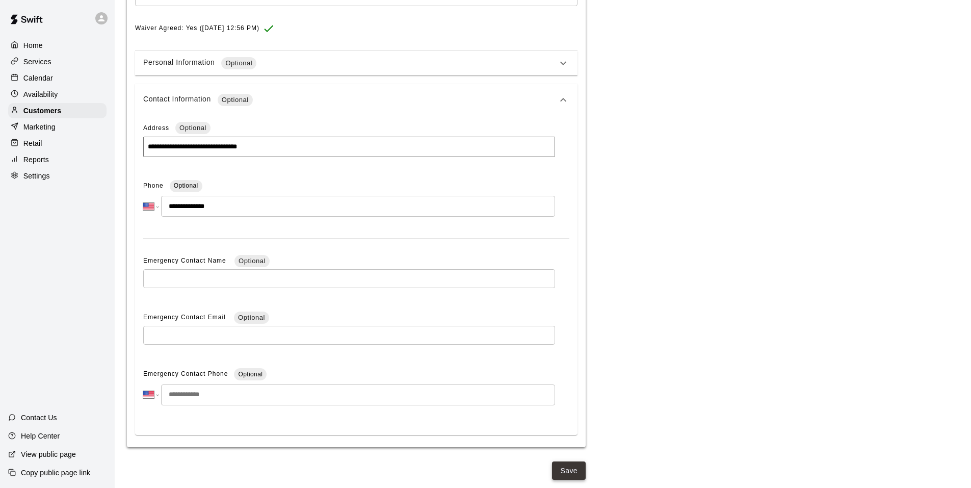
type input "**********"
click at [558, 470] on button "Save" at bounding box center [569, 470] width 34 height 19
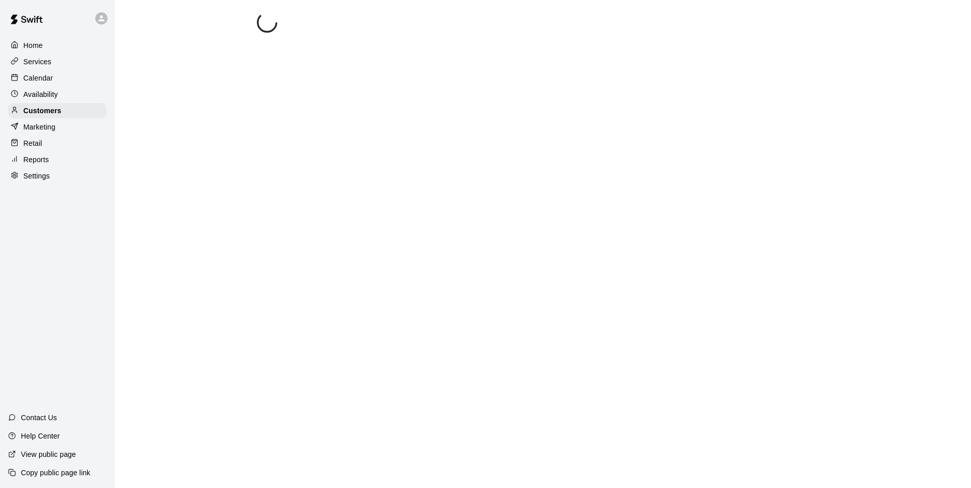
scroll to position [0, 0]
select select "**"
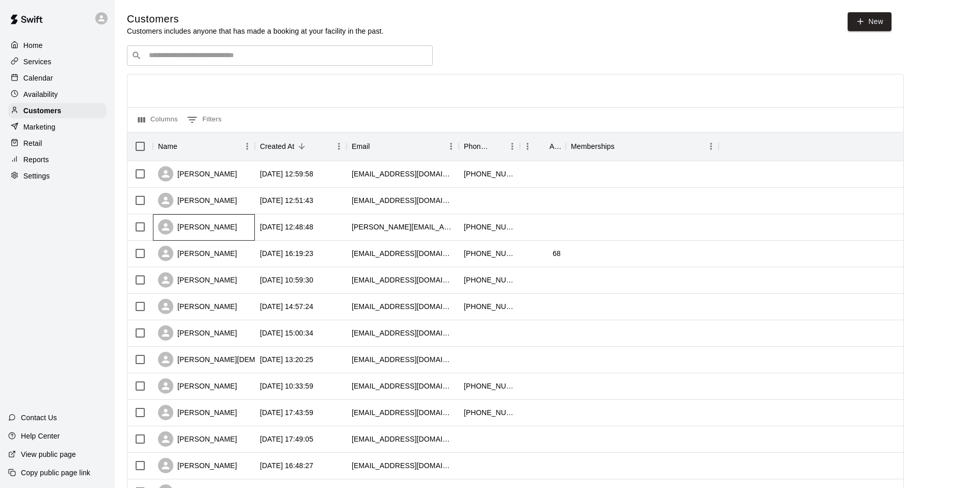
click at [189, 228] on div "Shawn Weismiller" at bounding box center [197, 226] width 79 height 15
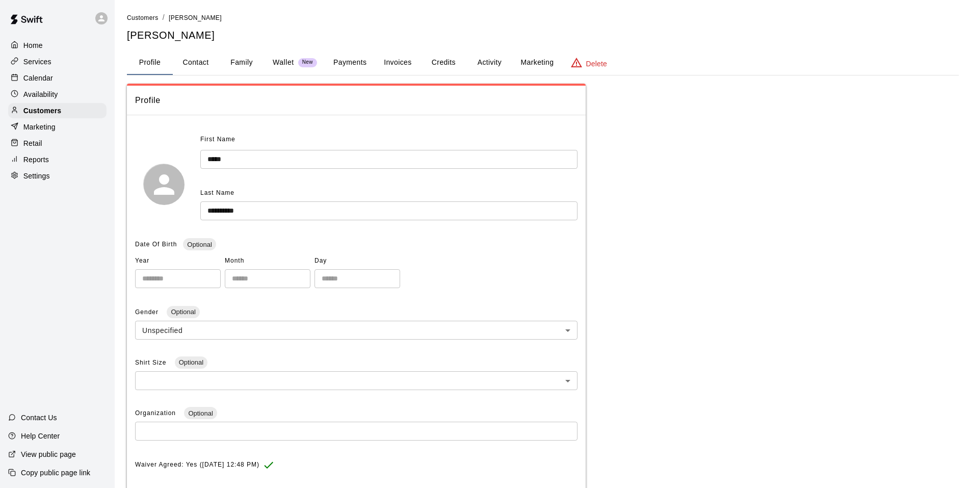
click at [201, 62] on button "Contact" at bounding box center [196, 62] width 46 height 24
select select "**"
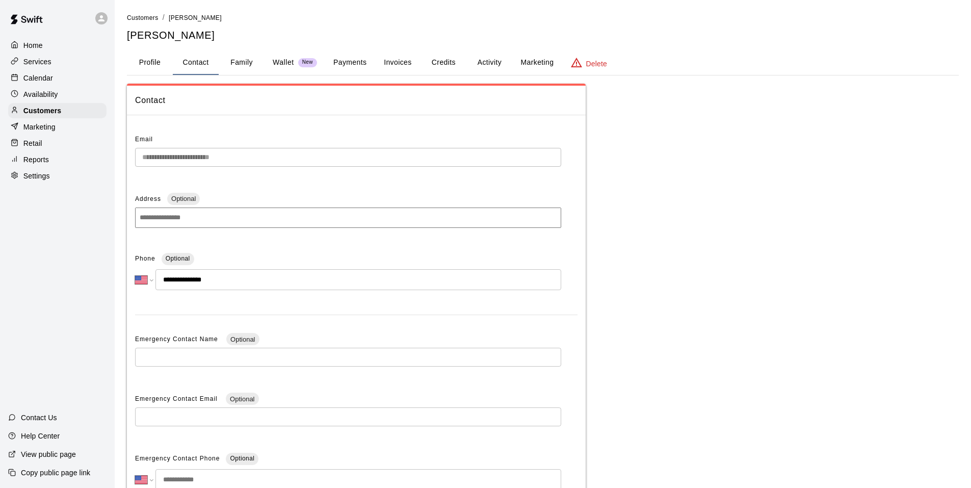
click at [219, 219] on input at bounding box center [348, 217] width 426 height 20
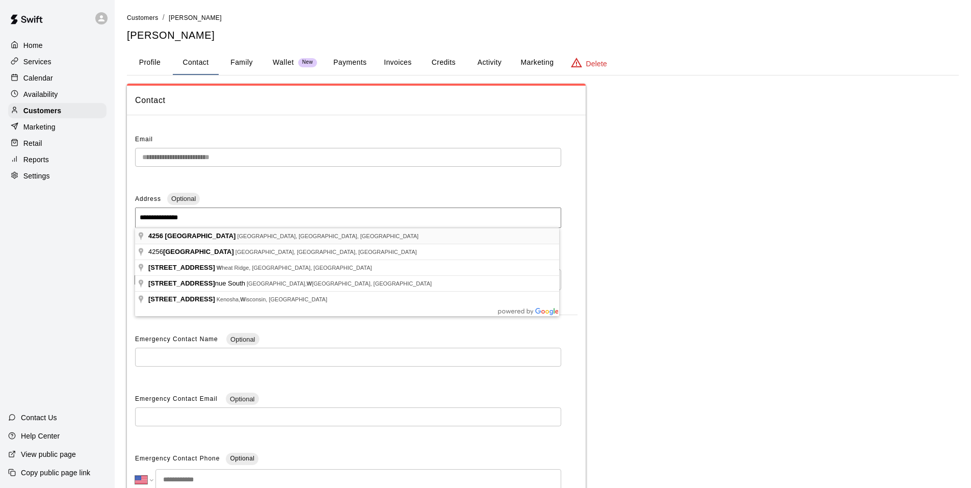
type input "**********"
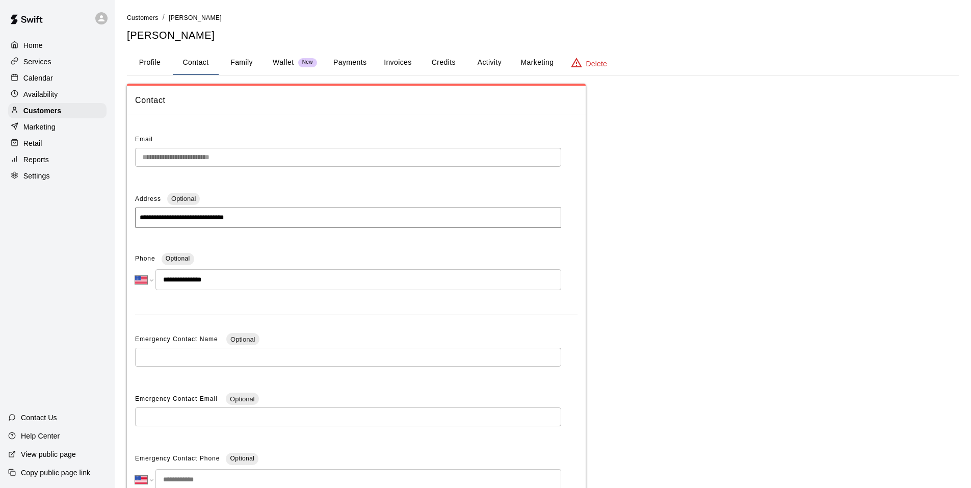
scroll to position [101, 0]
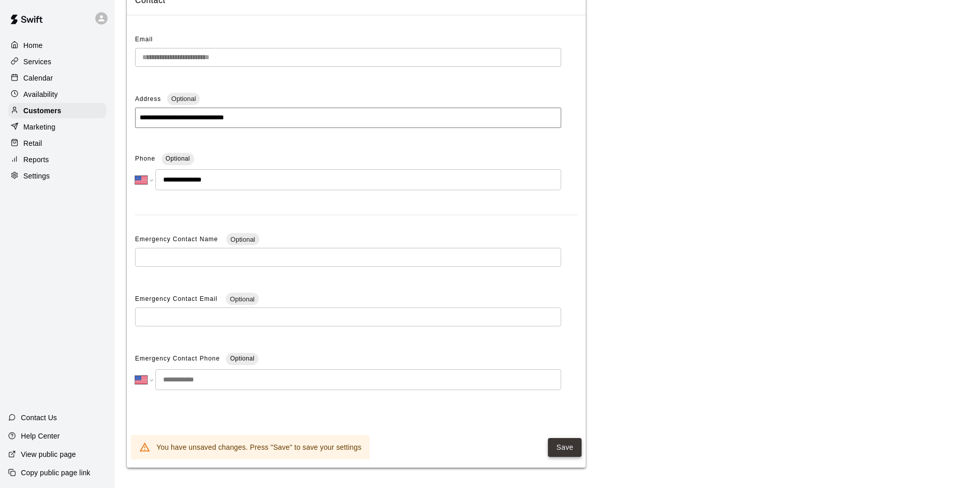
click at [560, 448] on button "Save" at bounding box center [565, 447] width 34 height 19
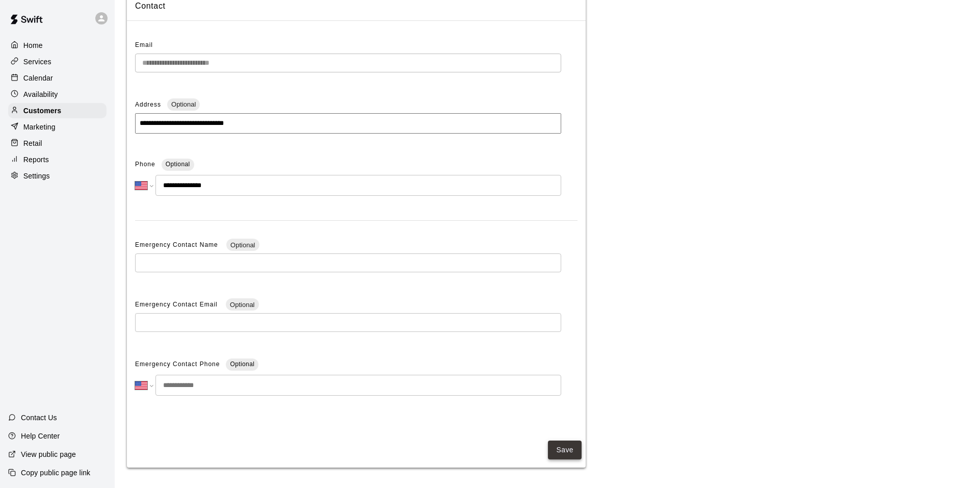
scroll to position [96, 0]
click at [44, 85] on div "Calendar" at bounding box center [57, 77] width 98 height 15
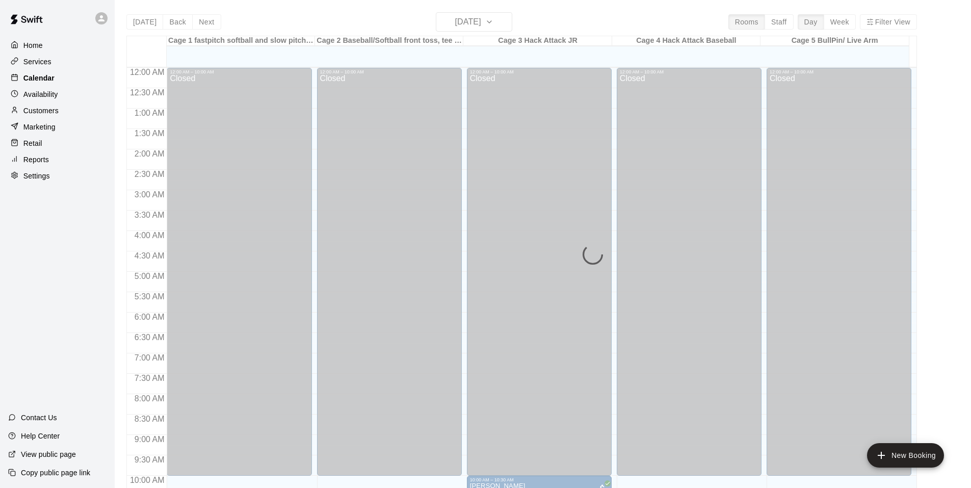
scroll to position [516, 0]
